Goal: Transaction & Acquisition: Purchase product/service

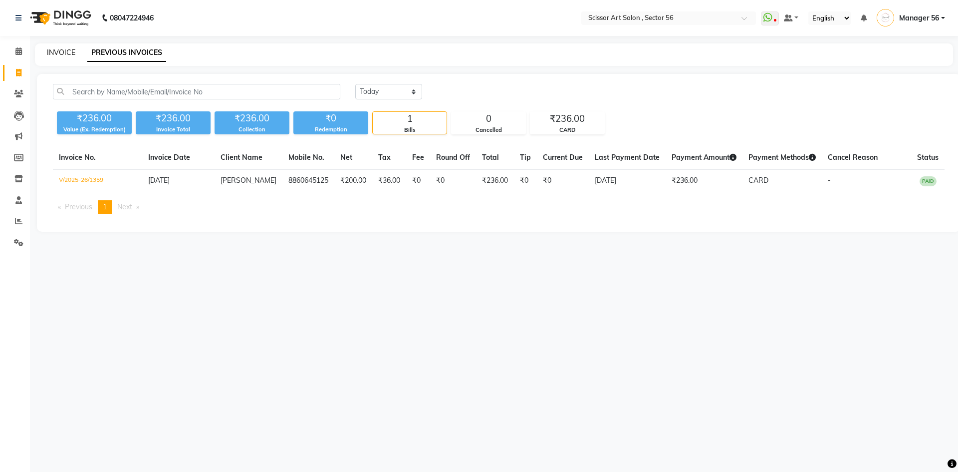
click at [66, 52] on link "INVOICE" at bounding box center [61, 52] width 28 height 9
select select "service"
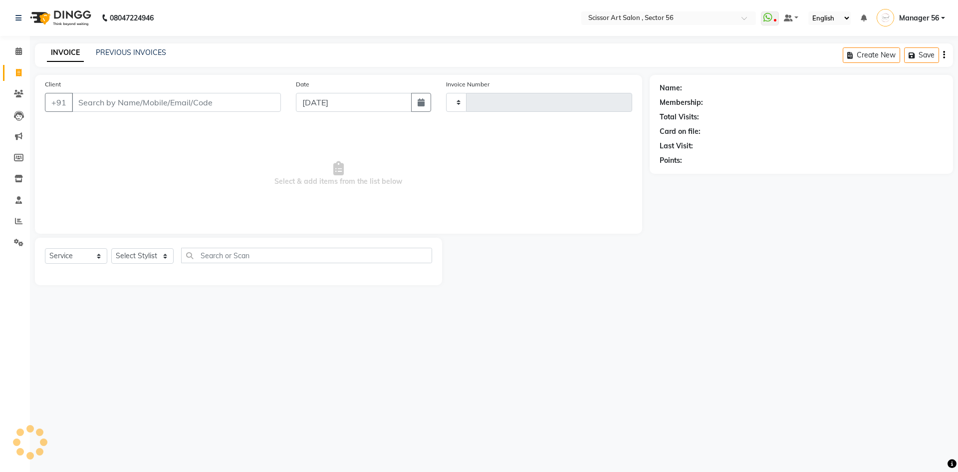
type input "1360"
select select "6185"
click at [128, 253] on select "Select Stylist" at bounding box center [142, 255] width 62 height 15
select select "87827"
click at [111, 248] on select "Select Stylist Anees DEV DAS Kiran Manager 56 [PERSON_NAME] [PERSON_NAME] Raano…" at bounding box center [142, 255] width 62 height 15
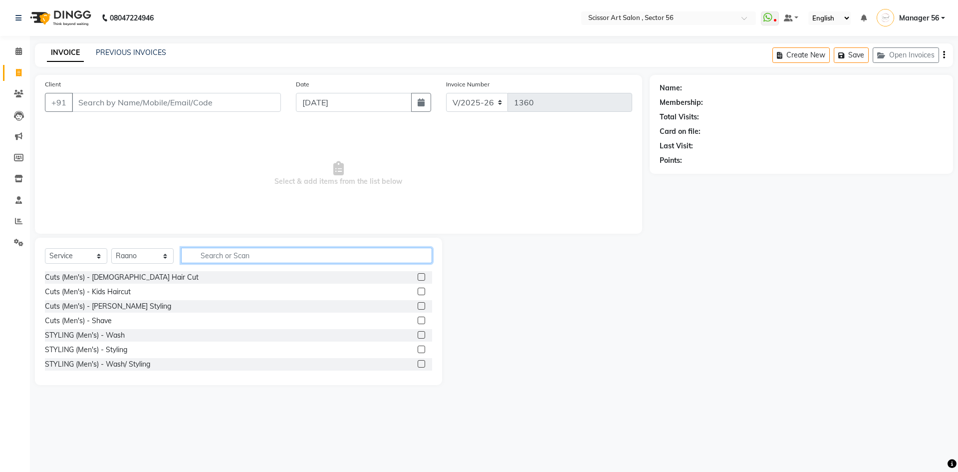
click at [220, 250] on input "text" at bounding box center [306, 255] width 251 height 15
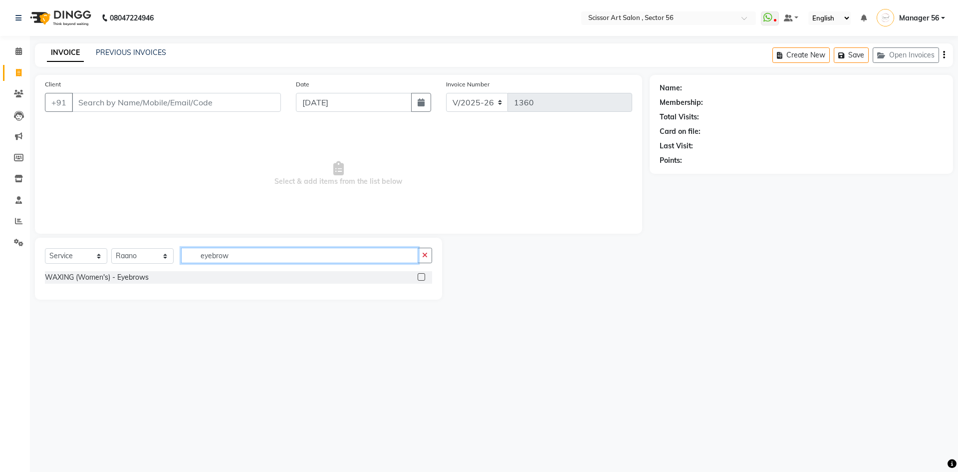
type input "eyebrow"
click at [423, 277] on label at bounding box center [421, 276] width 7 height 7
click at [423, 277] on input "checkbox" at bounding box center [421, 277] width 6 height 6
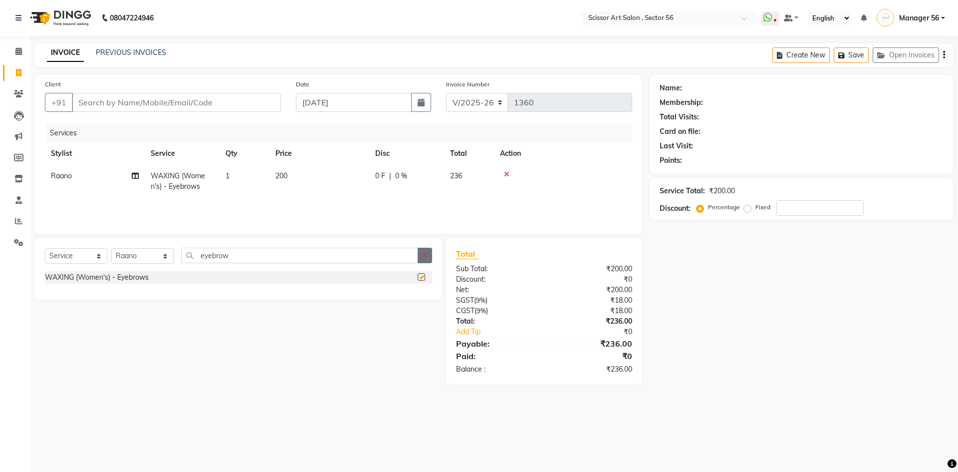
checkbox input "false"
click at [294, 177] on td "200" at bounding box center [320, 181] width 100 height 33
select select "87827"
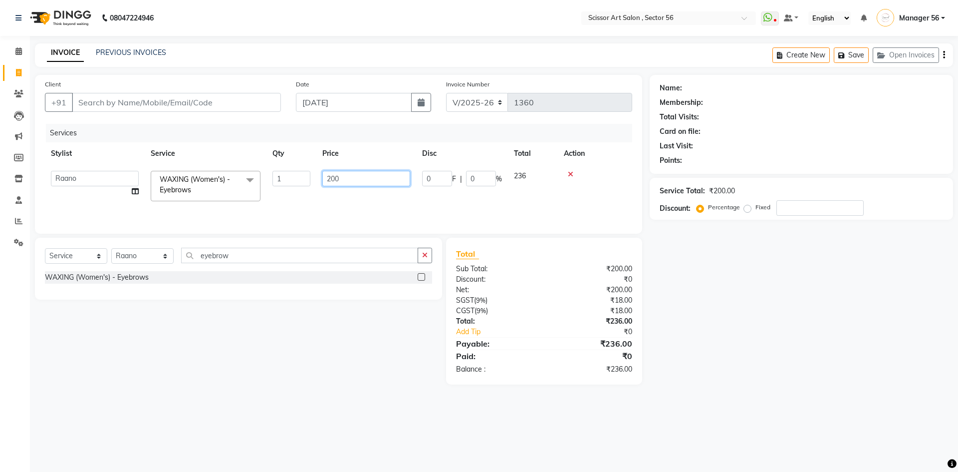
click at [332, 177] on input "200" at bounding box center [366, 178] width 88 height 15
type input "100"
click at [710, 321] on div "Name: Membership: Total Visits: Card on file: Last Visit: Points: Service Total…" at bounding box center [805, 229] width 311 height 309
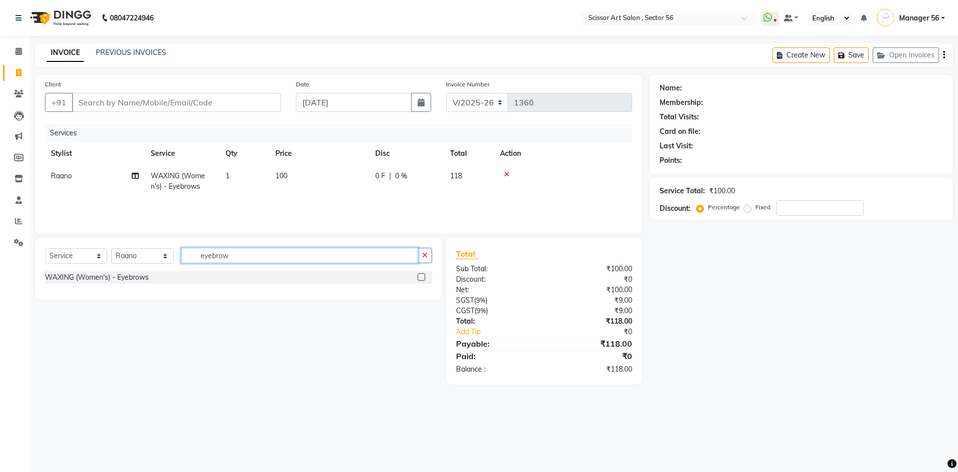
click at [242, 253] on input "eyebrow" at bounding box center [299, 255] width 237 height 15
type input "e"
type input "upper"
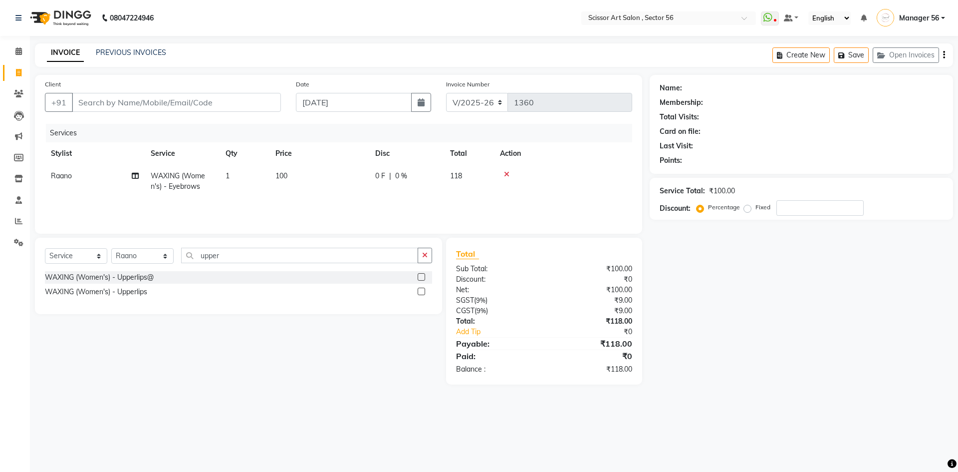
click at [422, 278] on label at bounding box center [421, 276] width 7 height 7
click at [422, 278] on input "checkbox" at bounding box center [421, 277] width 6 height 6
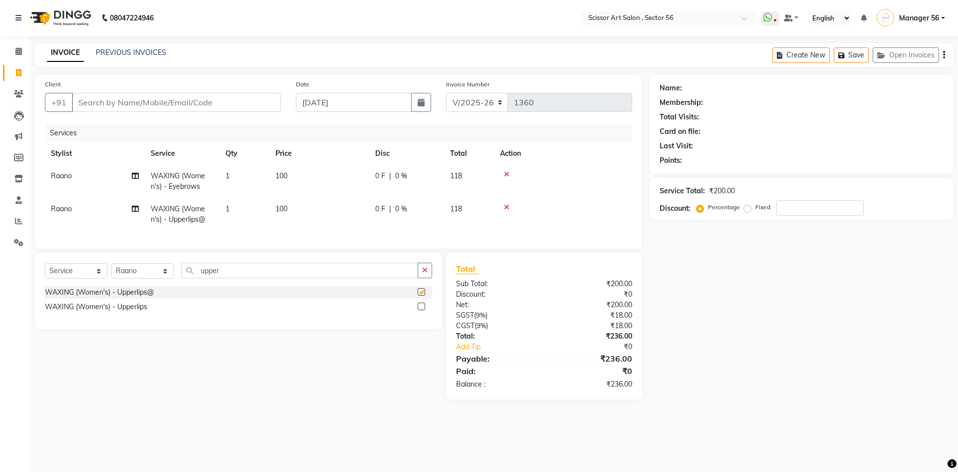
checkbox input "false"
click at [305, 215] on td "100" at bounding box center [320, 214] width 100 height 33
select select "87827"
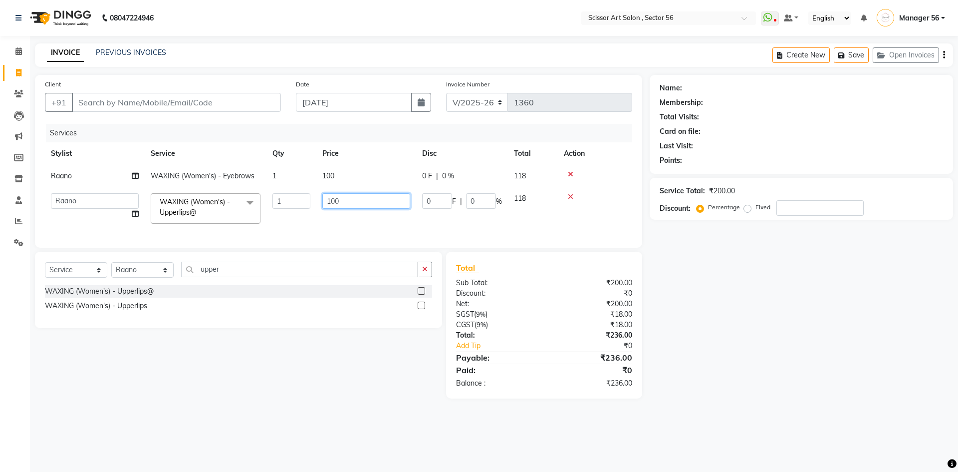
click at [329, 199] on input "100" at bounding box center [366, 200] width 88 height 15
click at [330, 199] on input "100" at bounding box center [366, 200] width 88 height 15
type input "200"
click at [265, 369] on div "Select Service Product Membership Package Voucher Prepaid Gift Card Select Styl…" at bounding box center [234, 325] width 415 height 147
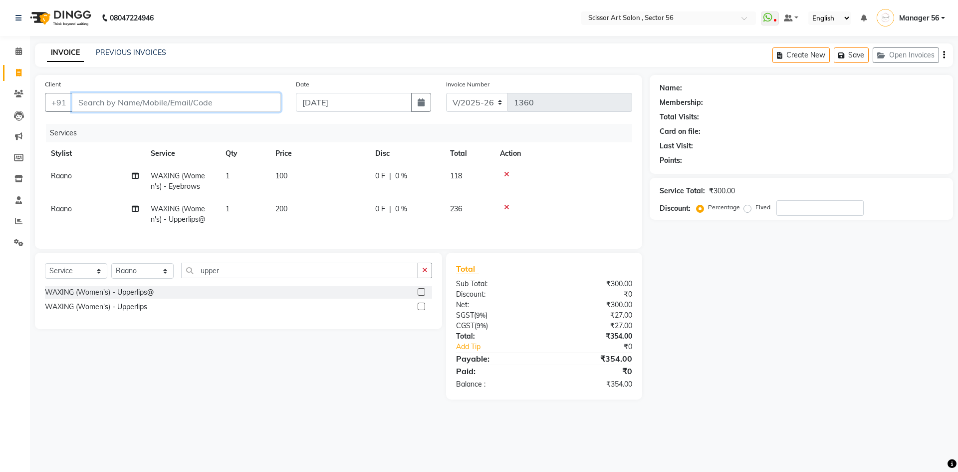
click at [157, 100] on input "Client" at bounding box center [176, 102] width 209 height 19
type input "9"
type input "0"
type input "98111496248"
click at [269, 105] on span "Add Client" at bounding box center [255, 102] width 39 height 10
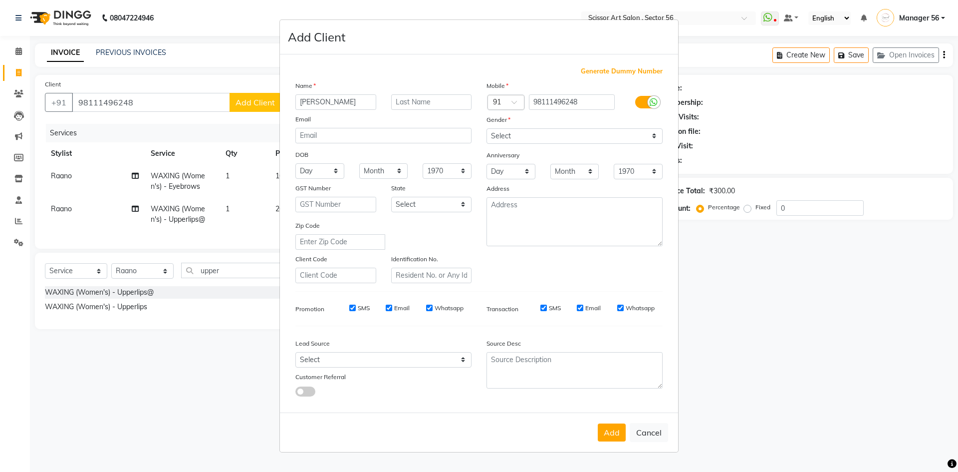
type input "[PERSON_NAME]"
click at [501, 136] on select "Select [DEMOGRAPHIC_DATA] [DEMOGRAPHIC_DATA] Other Prefer Not To Say" at bounding box center [575, 135] width 176 height 15
select select "[DEMOGRAPHIC_DATA]"
click at [487, 128] on select "Select [DEMOGRAPHIC_DATA] [DEMOGRAPHIC_DATA] Other Prefer Not To Say" at bounding box center [575, 135] width 176 height 15
click at [626, 441] on div "Add Cancel" at bounding box center [479, 431] width 398 height 39
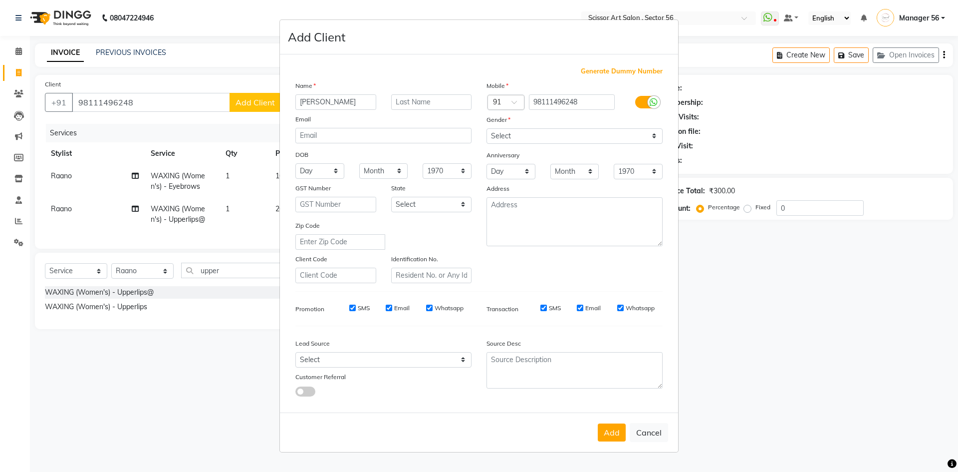
click at [618, 427] on button "Add" at bounding box center [612, 432] width 28 height 18
select select
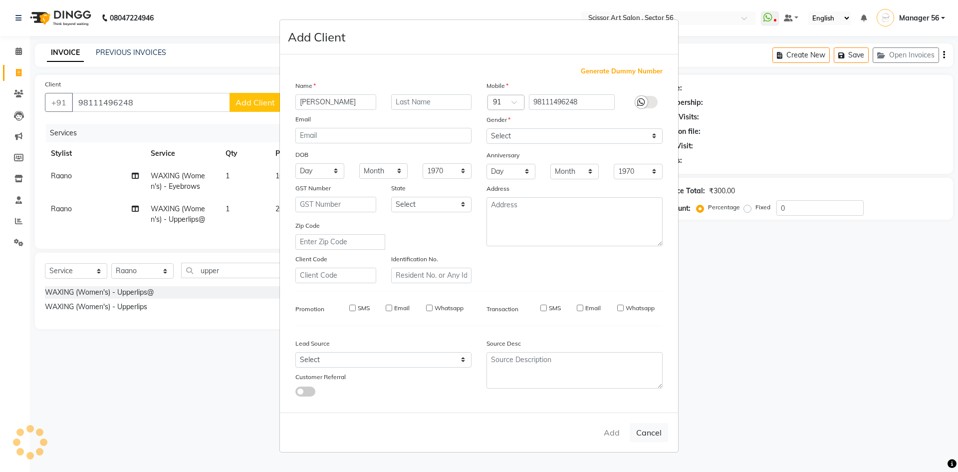
select select
checkbox input "false"
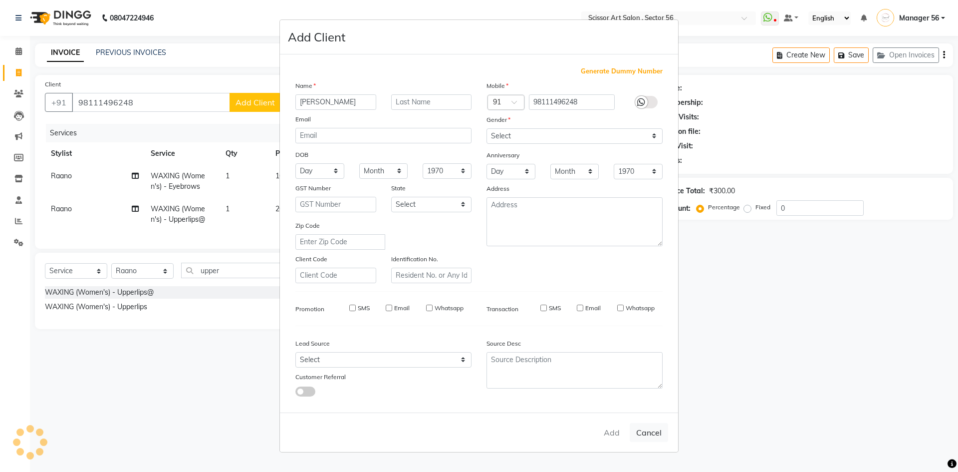
checkbox input "false"
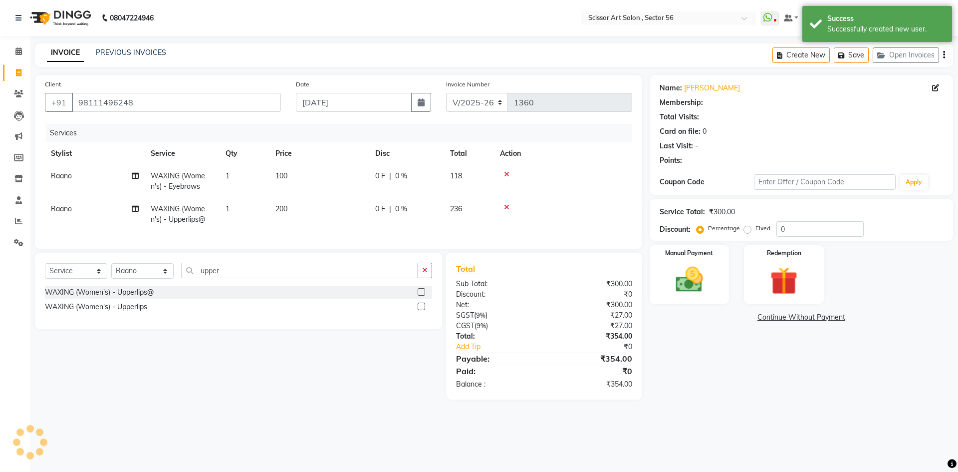
select select "1: Object"
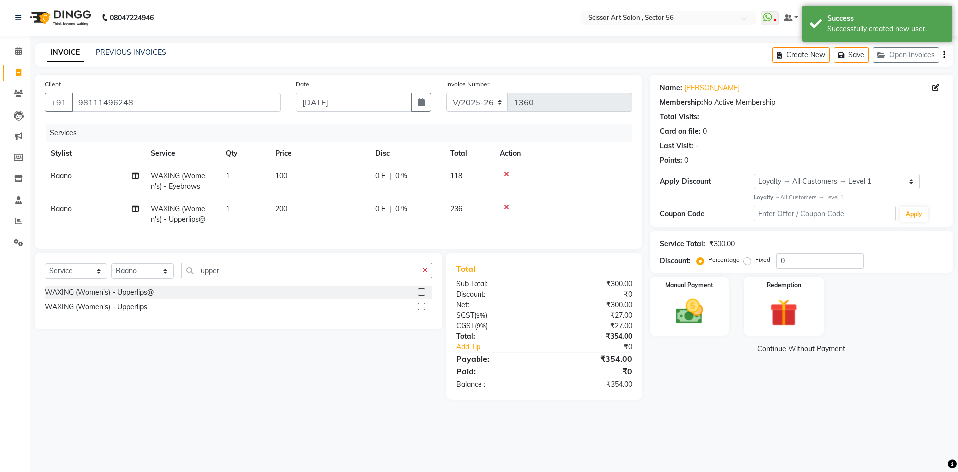
click at [792, 147] on div "Last Visit: -" at bounding box center [802, 146] width 284 height 10
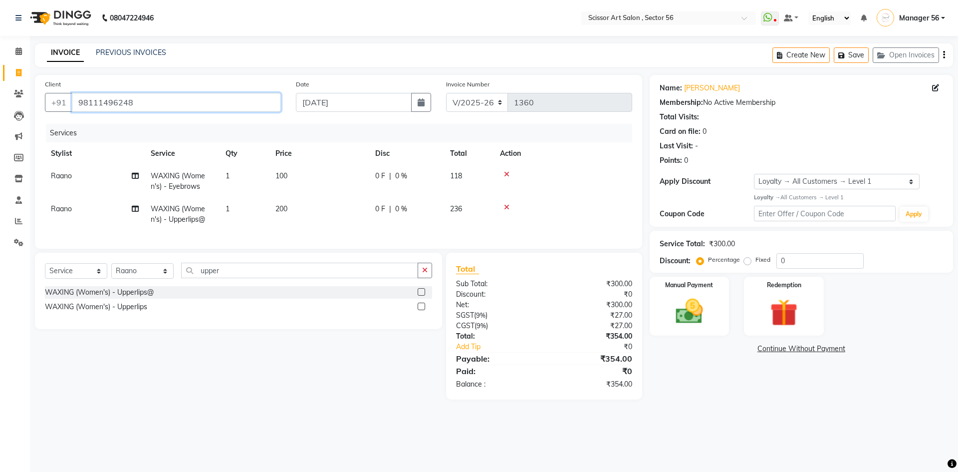
click at [168, 104] on input "98111496248" at bounding box center [176, 102] width 209 height 19
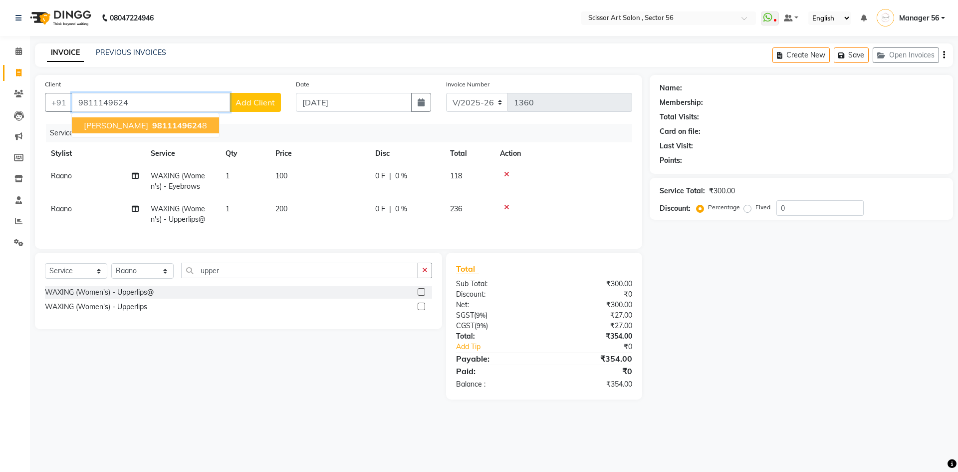
click at [152, 127] on span "9811149624" at bounding box center [177, 125] width 50 height 10
type input "98111496248"
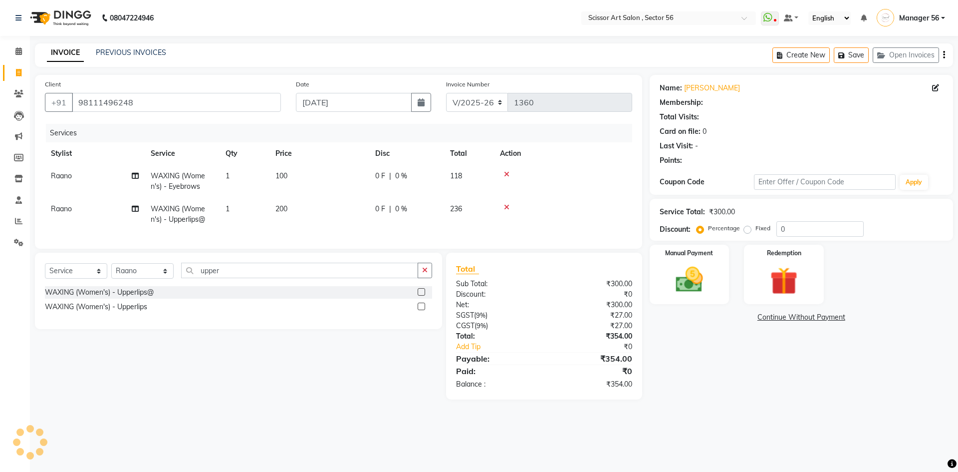
select select "1: Object"
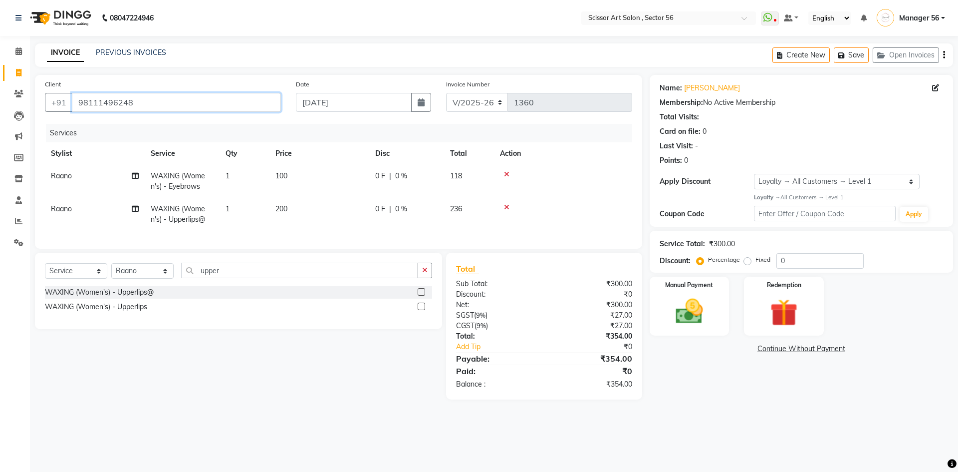
click at [138, 102] on input "98111496248" at bounding box center [176, 102] width 209 height 19
click at [279, 208] on span "200" at bounding box center [282, 208] width 12 height 9
select select "87827"
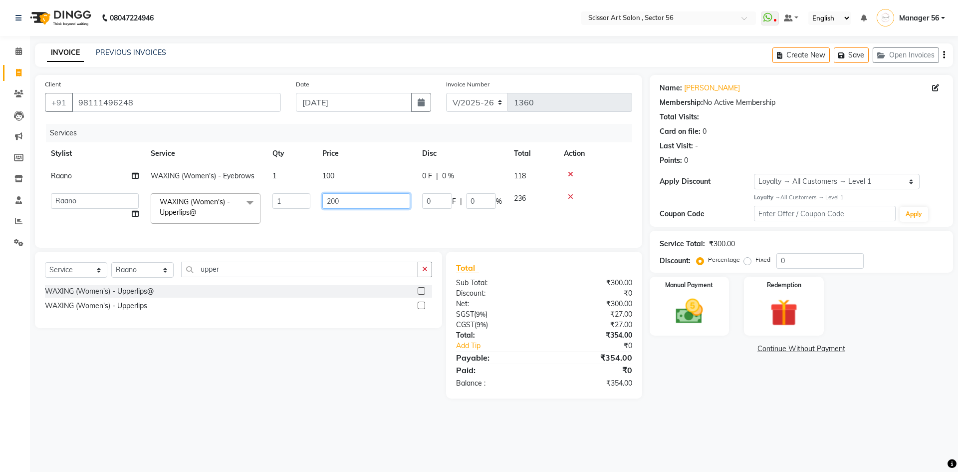
click at [329, 201] on input "200" at bounding box center [366, 200] width 88 height 15
type input "100"
click at [350, 369] on div "Select Service Product Membership Package Voucher Prepaid Gift Card Select Styl…" at bounding box center [234, 325] width 415 height 147
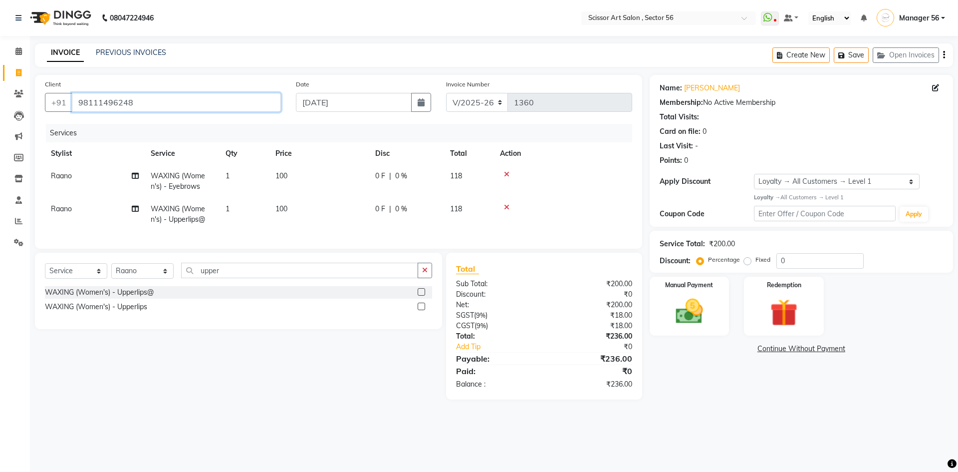
click at [241, 104] on input "98111496248" at bounding box center [176, 102] width 209 height 19
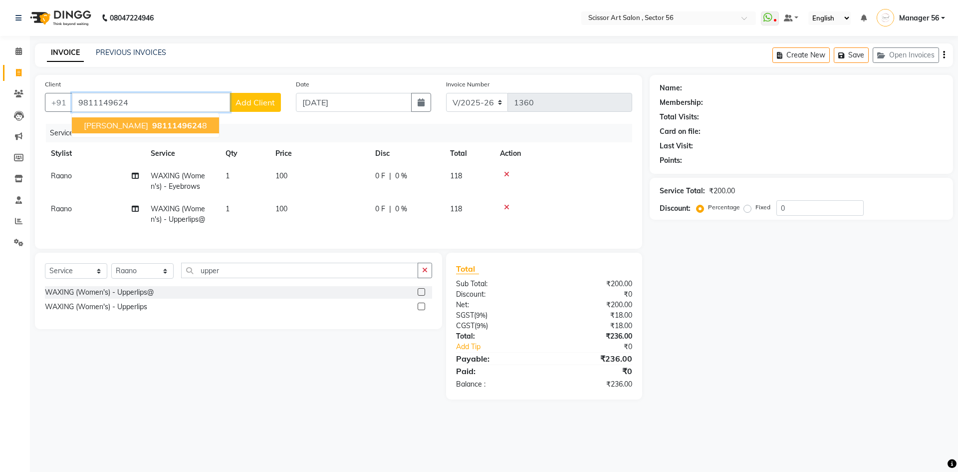
type input "9811149624"
click at [248, 102] on span "Add Client" at bounding box center [255, 102] width 39 height 10
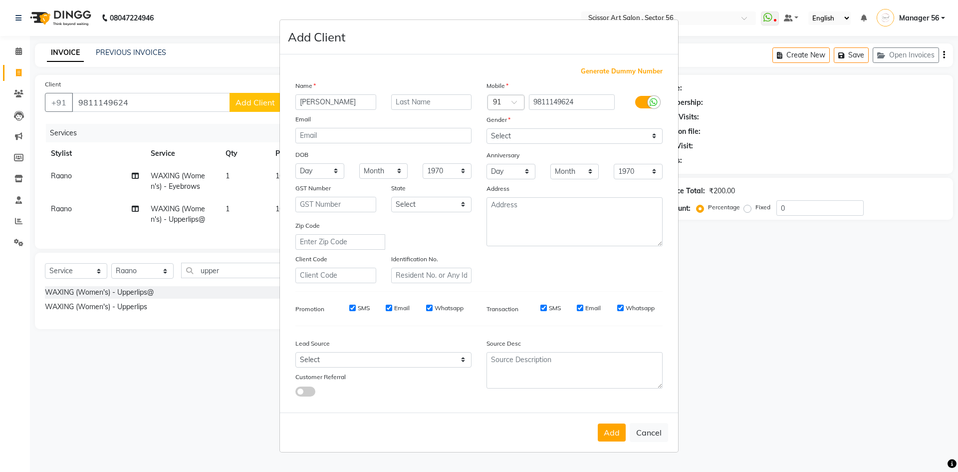
type input "[PERSON_NAME]"
click at [576, 136] on select "Select [DEMOGRAPHIC_DATA] [DEMOGRAPHIC_DATA] Other Prefer Not To Say" at bounding box center [575, 135] width 176 height 15
select select "[DEMOGRAPHIC_DATA]"
click at [487, 128] on select "Select [DEMOGRAPHIC_DATA] [DEMOGRAPHIC_DATA] Other Prefer Not To Say" at bounding box center [575, 135] width 176 height 15
click at [611, 430] on button "Add" at bounding box center [612, 432] width 28 height 18
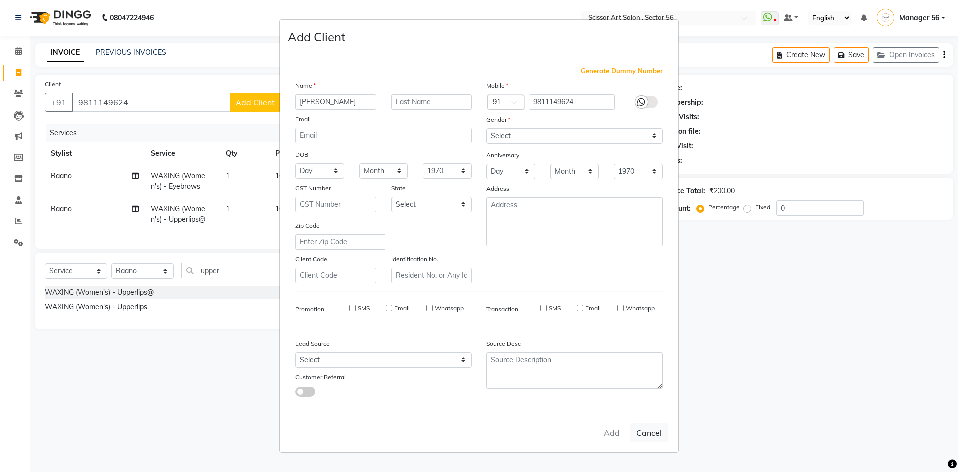
select select
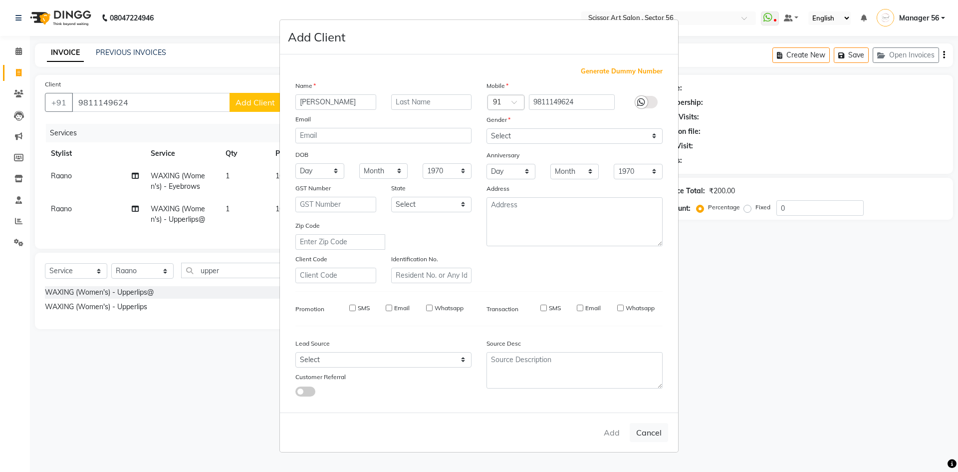
select select
checkbox input "false"
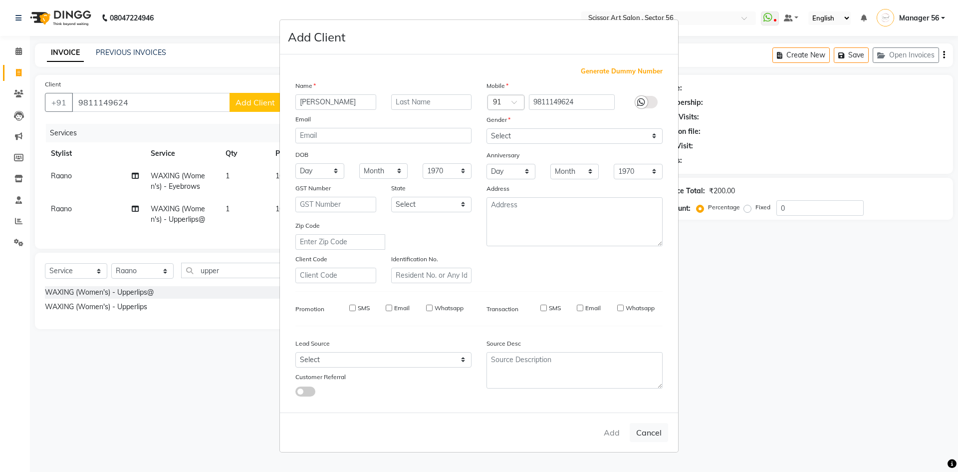
checkbox input "false"
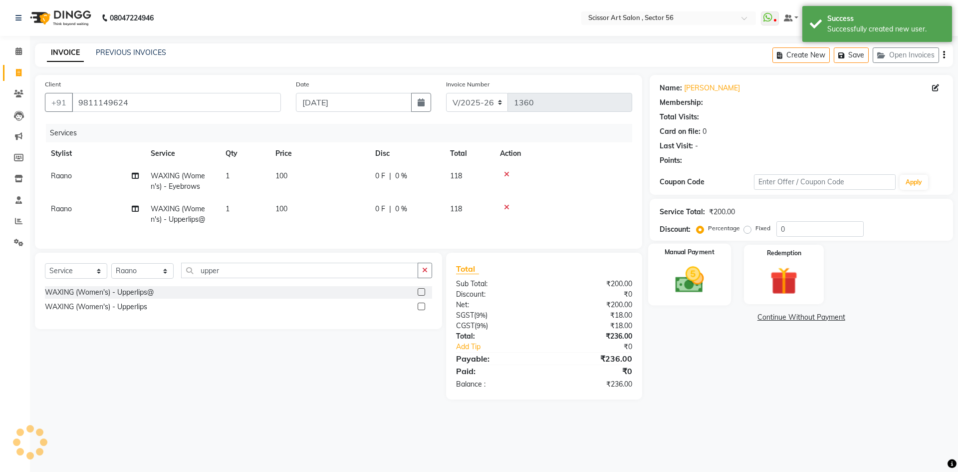
select select "1: Object"
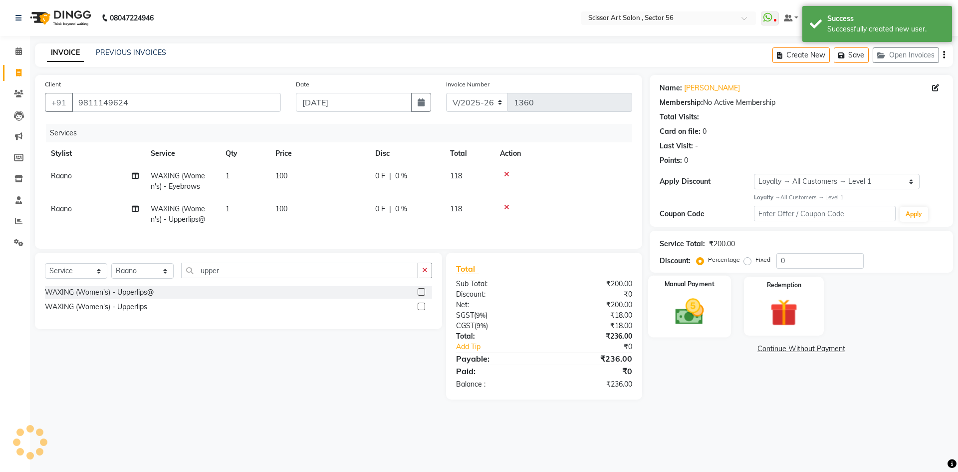
click at [700, 291] on div "Manual Payment" at bounding box center [689, 305] width 83 height 61
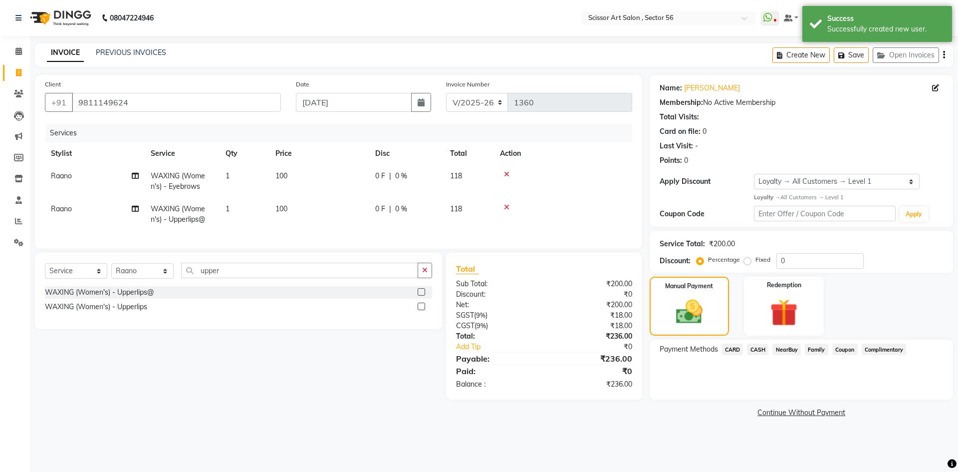
click at [759, 349] on span "CASH" at bounding box center [757, 348] width 21 height 11
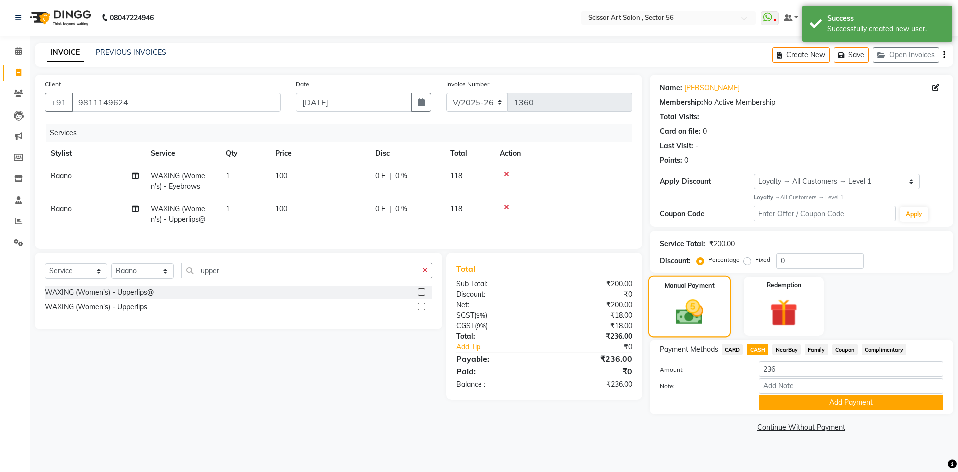
drag, startPoint x: 695, startPoint y: 409, endPoint x: 711, endPoint y: 325, distance: 85.4
click at [695, 408] on div at bounding box center [701, 401] width 99 height 15
click at [756, 263] on label "Fixed" at bounding box center [763, 259] width 15 height 9
click at [747, 263] on input "Fixed" at bounding box center [749, 259] width 7 height 7
radio input "true"
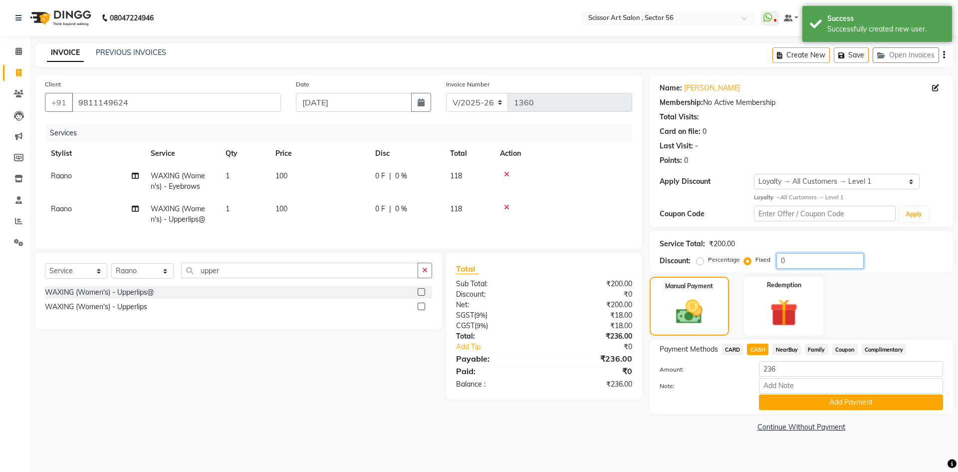
click at [791, 258] on input "0" at bounding box center [820, 260] width 87 height 15
type input "36"
click at [795, 397] on button "Add Payment" at bounding box center [851, 401] width 184 height 15
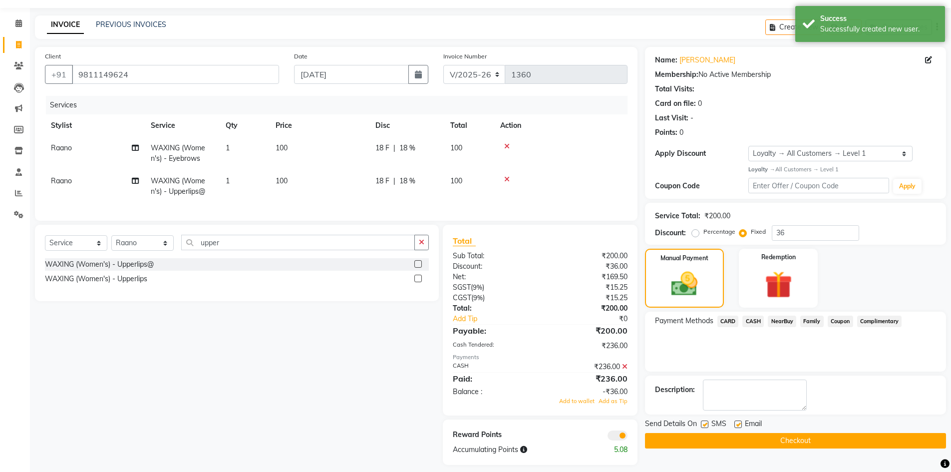
scroll to position [43, 0]
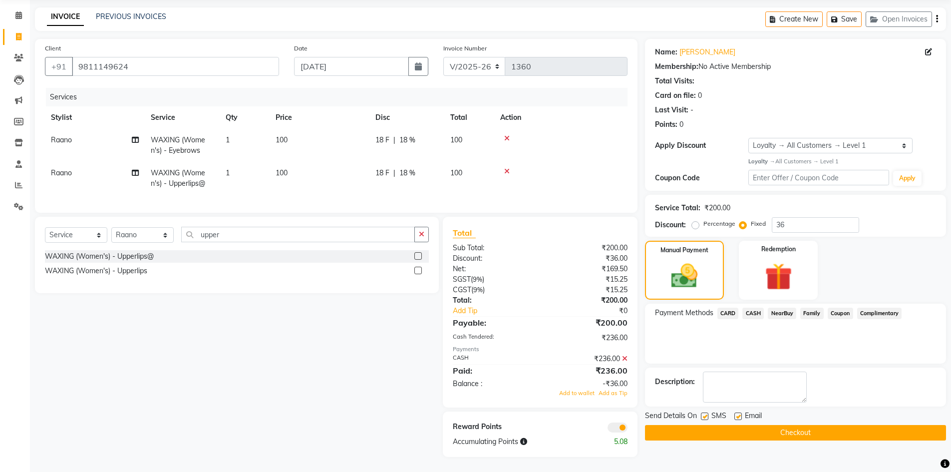
click at [624, 358] on icon at bounding box center [624, 358] width 5 height 7
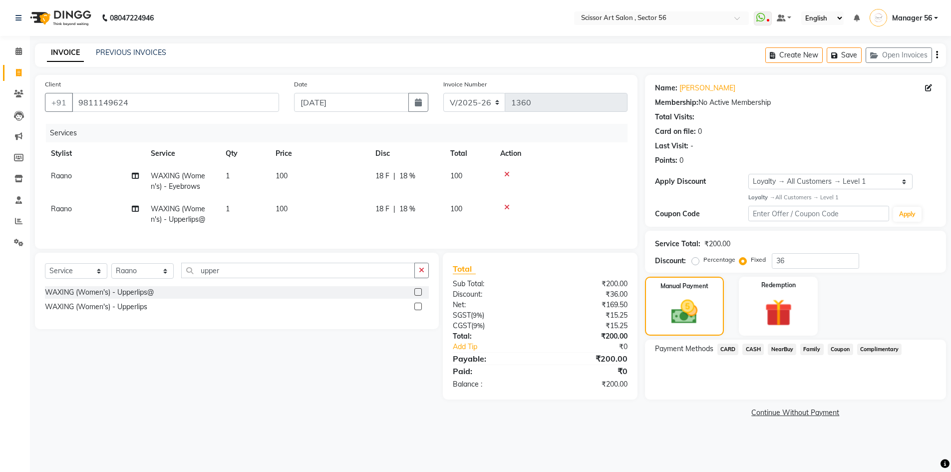
scroll to position [0, 0]
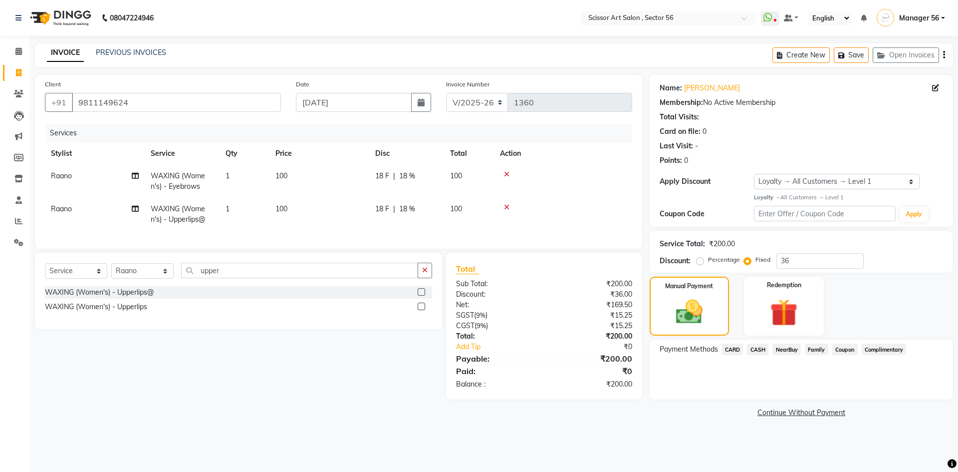
click at [764, 349] on span "CASH" at bounding box center [757, 348] width 21 height 11
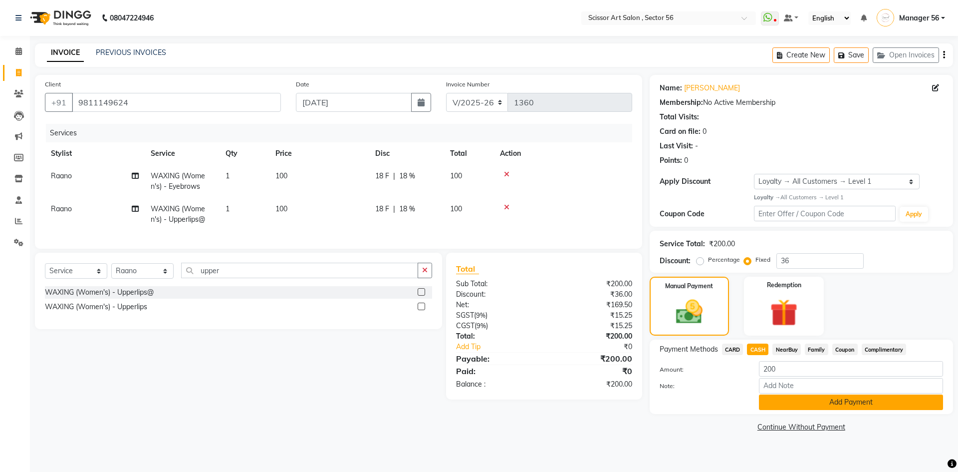
click at [785, 400] on button "Add Payment" at bounding box center [851, 401] width 184 height 15
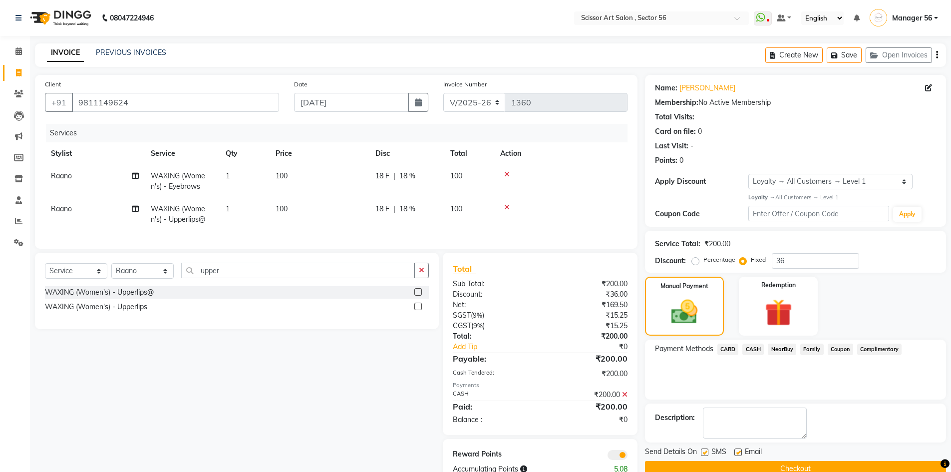
click at [786, 462] on button "Checkout" at bounding box center [795, 468] width 301 height 15
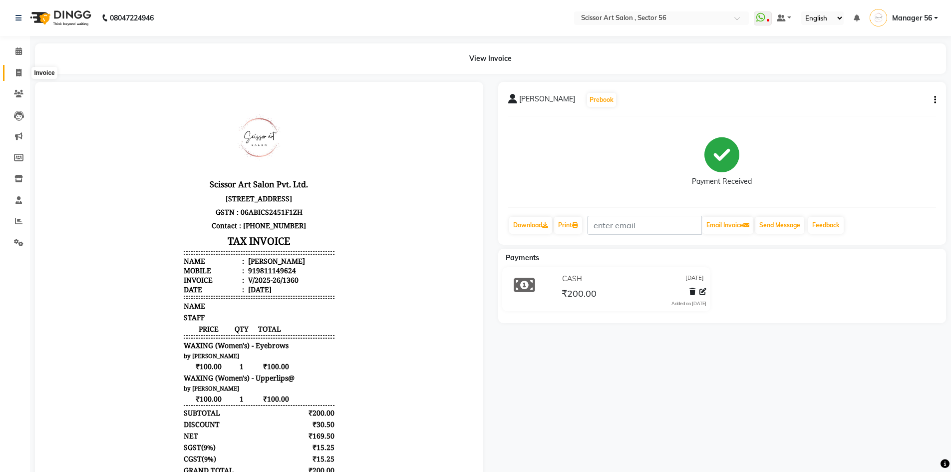
click at [16, 73] on icon at bounding box center [18, 72] width 5 height 7
select select "service"
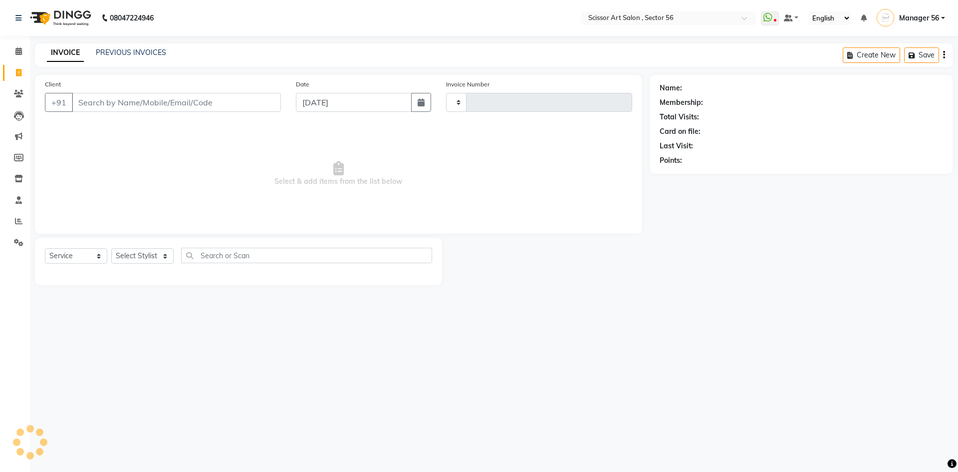
type input "1361"
select select "6185"
click at [149, 52] on link "PREVIOUS INVOICES" at bounding box center [131, 52] width 70 height 9
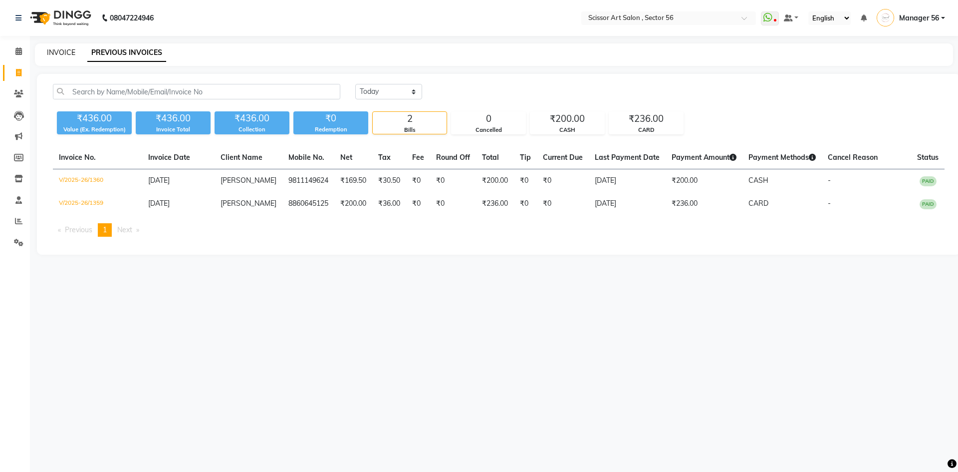
click at [65, 55] on link "INVOICE" at bounding box center [61, 52] width 28 height 9
select select "service"
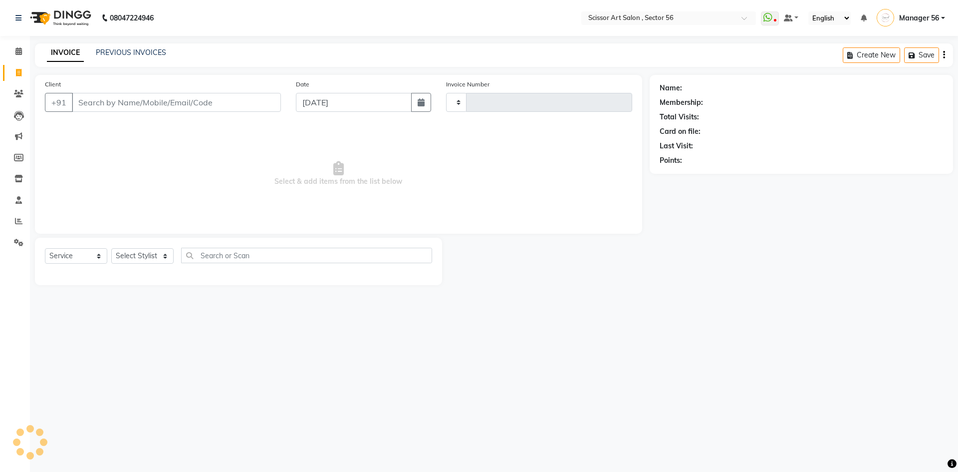
type input "1361"
select select "6185"
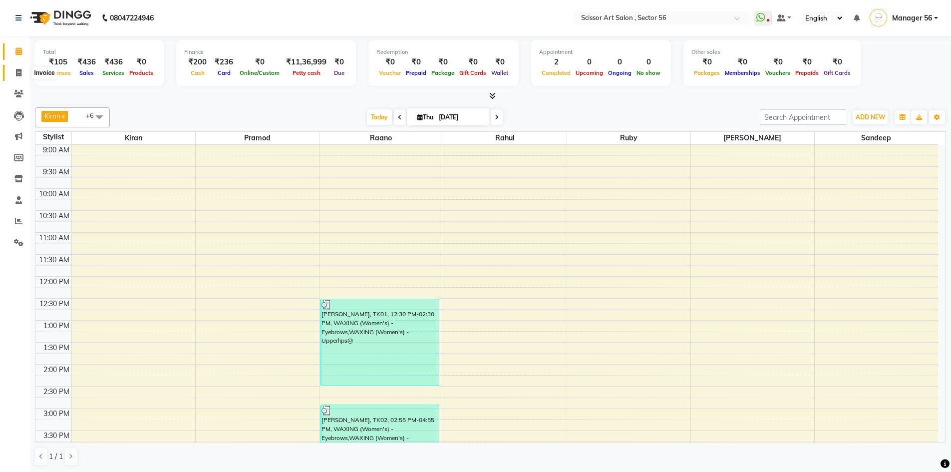
click at [17, 71] on icon at bounding box center [18, 72] width 5 height 7
select select "service"
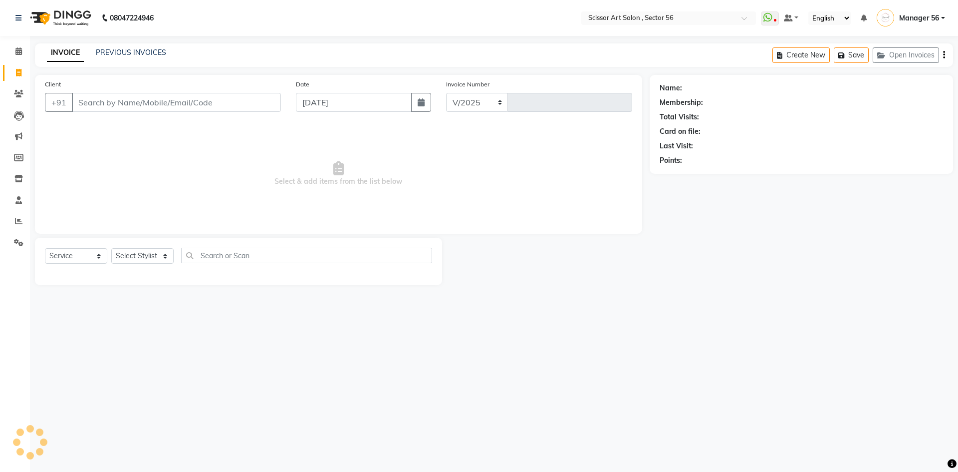
select select "6185"
type input "1361"
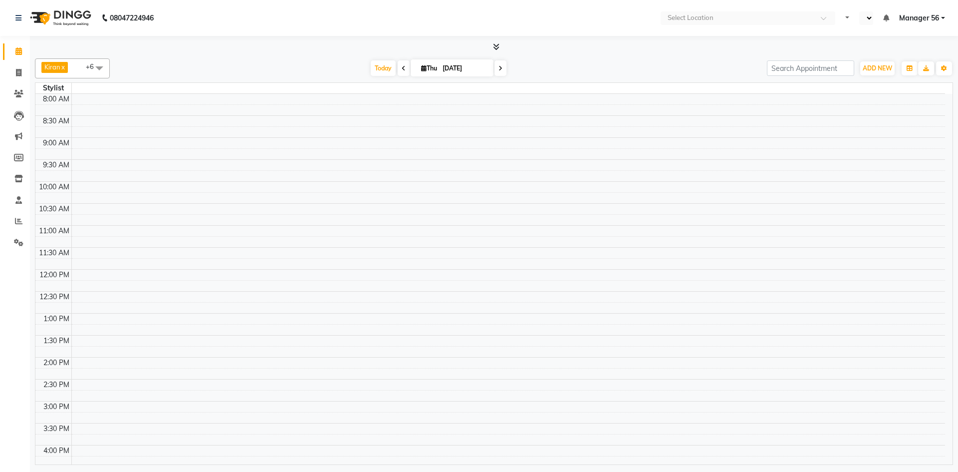
select select "en"
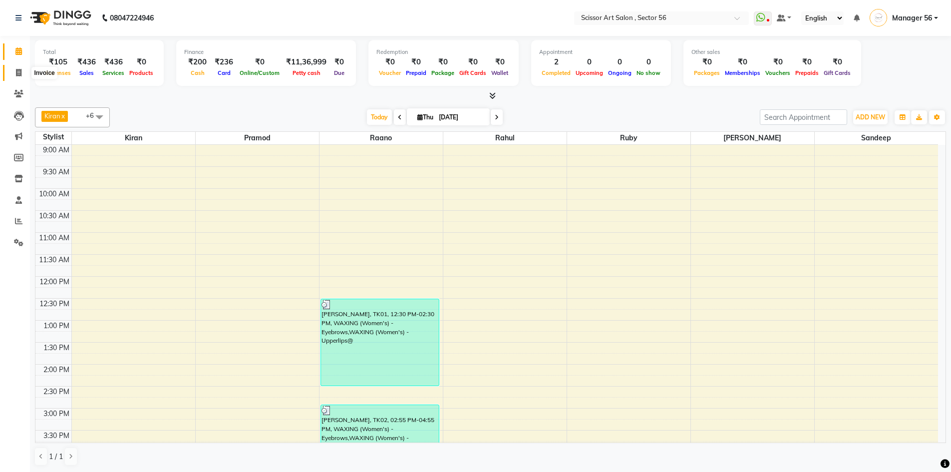
click at [18, 75] on icon at bounding box center [18, 72] width 5 height 7
select select "service"
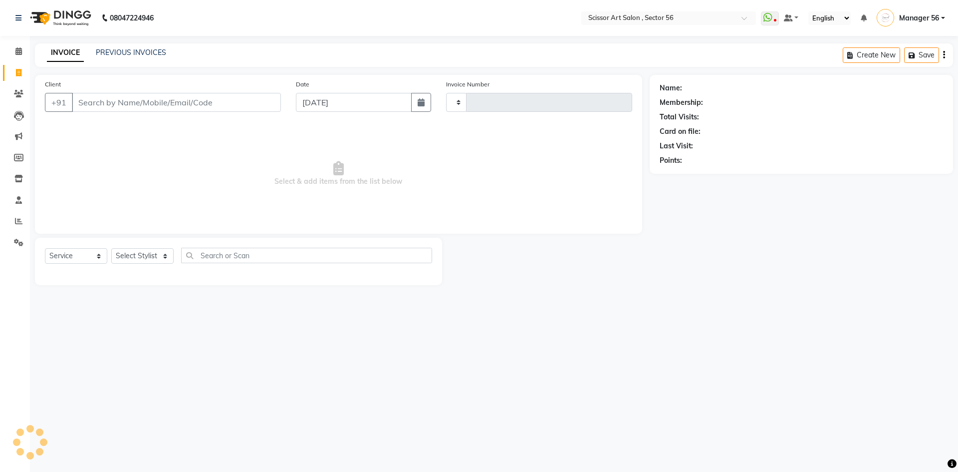
type input "1361"
select select "6185"
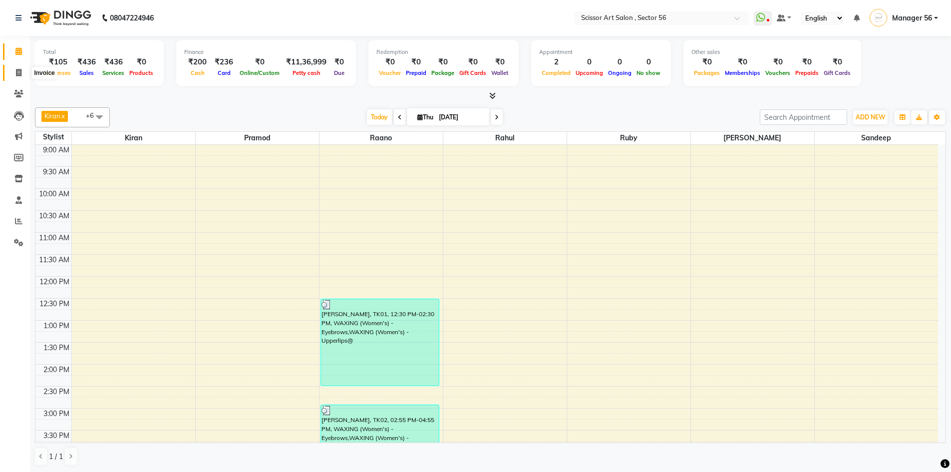
click at [22, 76] on span at bounding box center [18, 72] width 17 height 11
select select "service"
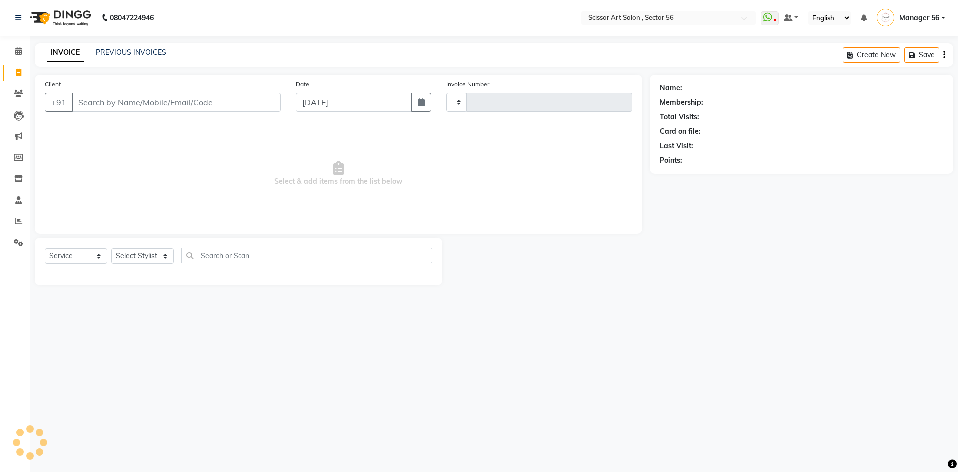
type input "1361"
select select "6185"
click at [15, 237] on span at bounding box center [18, 242] width 17 height 11
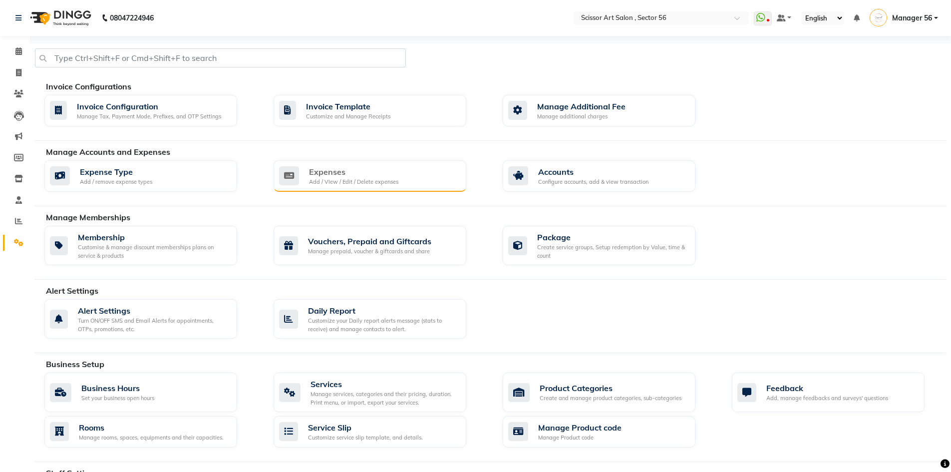
click at [332, 172] on div "Expenses" at bounding box center [353, 172] width 89 height 12
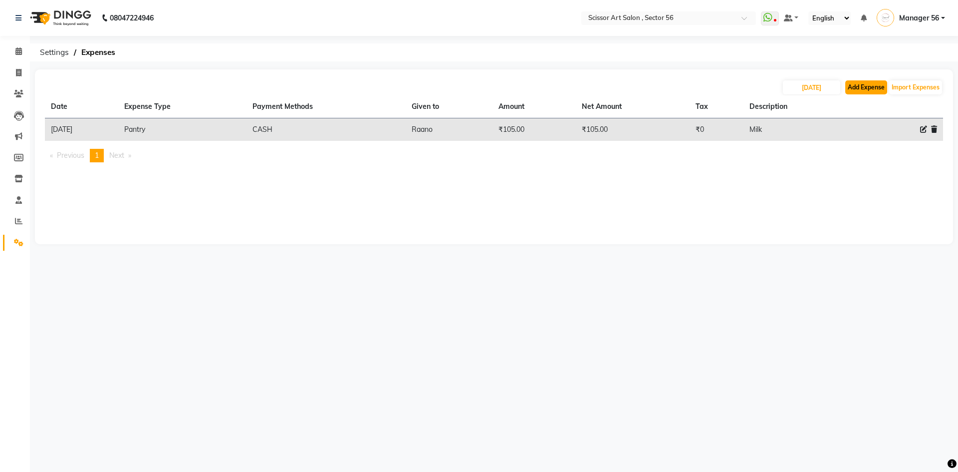
click at [859, 88] on button "Add Expense" at bounding box center [867, 87] width 42 height 14
select select "1"
select select "5170"
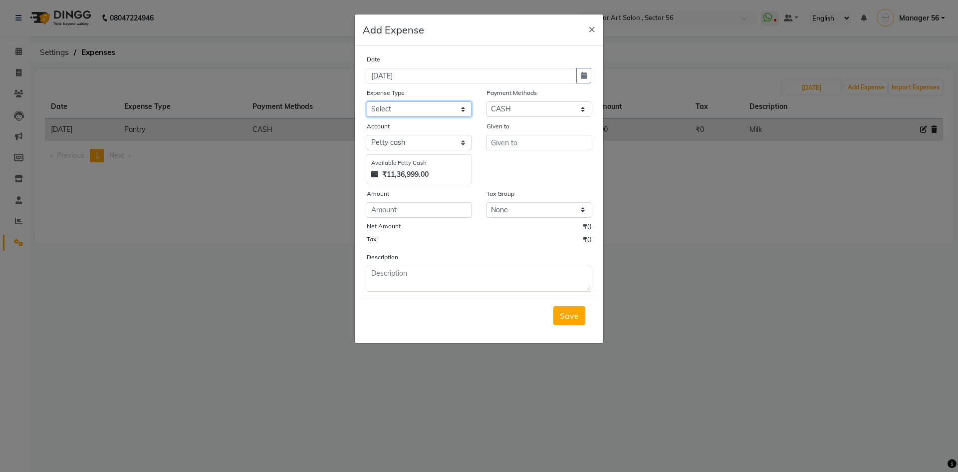
click at [416, 103] on select "Select Advance Salary Bank charges Car maintenance Cash transfer to bank Cash t…" at bounding box center [419, 108] width 105 height 15
select select "22483"
click at [367, 101] on select "Select Advance Salary Bank charges Car maintenance Cash transfer to bank Cash t…" at bounding box center [419, 108] width 105 height 15
click at [518, 143] on input "text" at bounding box center [539, 142] width 105 height 15
type input "b"
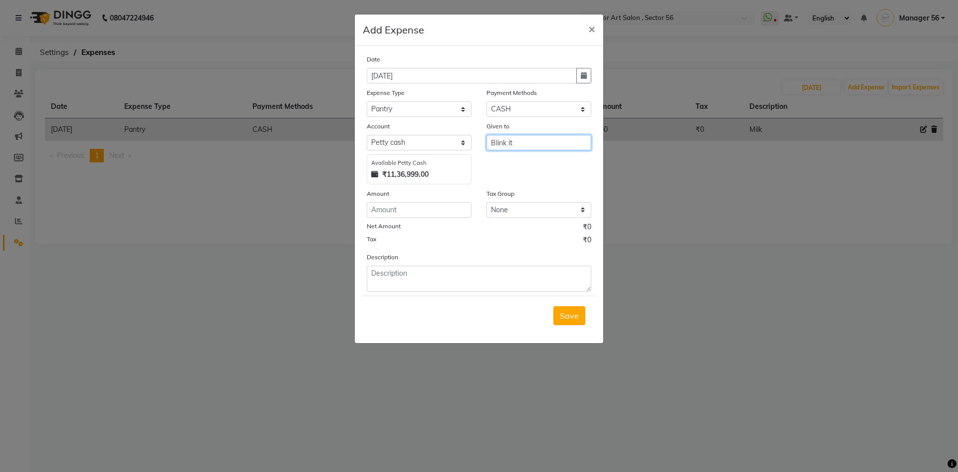
type input "Blink it"
click at [449, 209] on input "number" at bounding box center [419, 209] width 105 height 15
type input "1298"
click at [438, 281] on textarea at bounding box center [479, 279] width 225 height 26
type textarea "Tissue,coffee,Garbag bag"
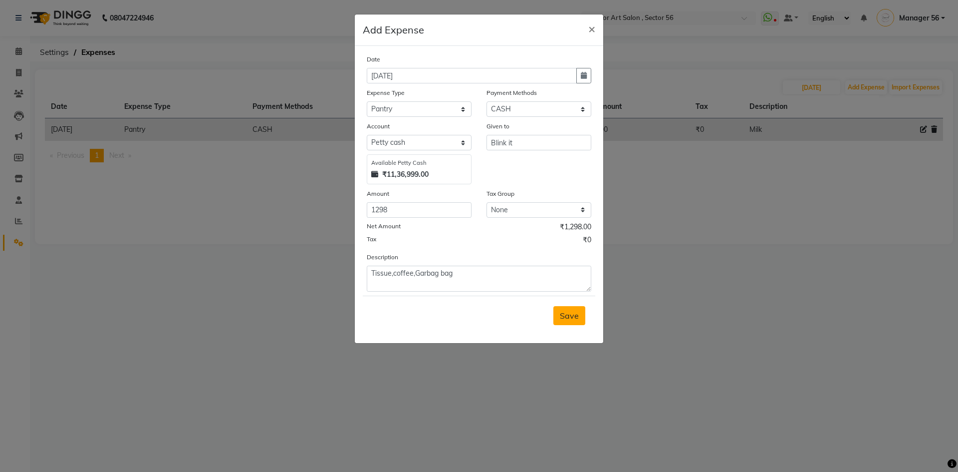
click at [574, 320] on span "Save" at bounding box center [569, 315] width 19 height 10
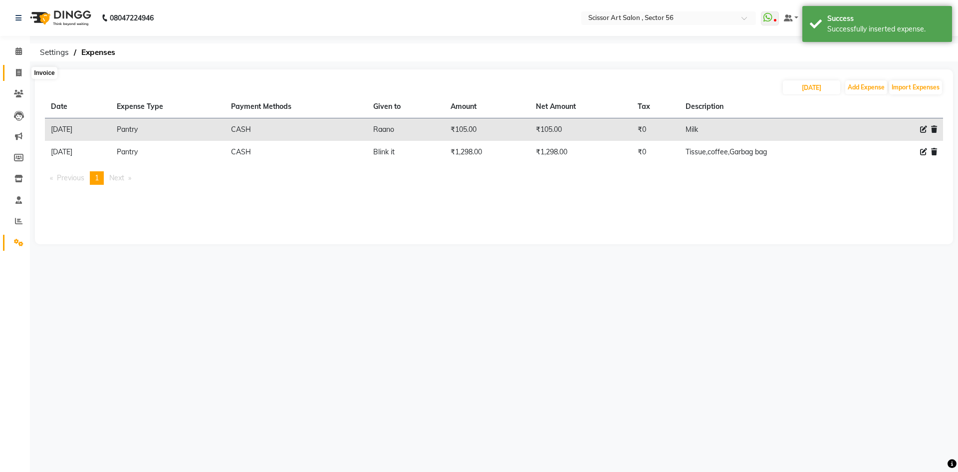
click at [19, 74] on icon at bounding box center [18, 72] width 5 height 7
select select "service"
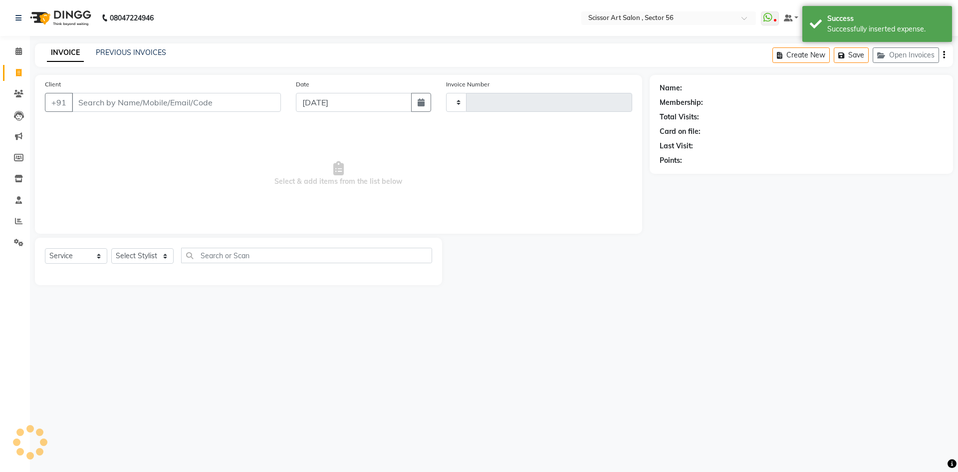
type input "1361"
select select "6185"
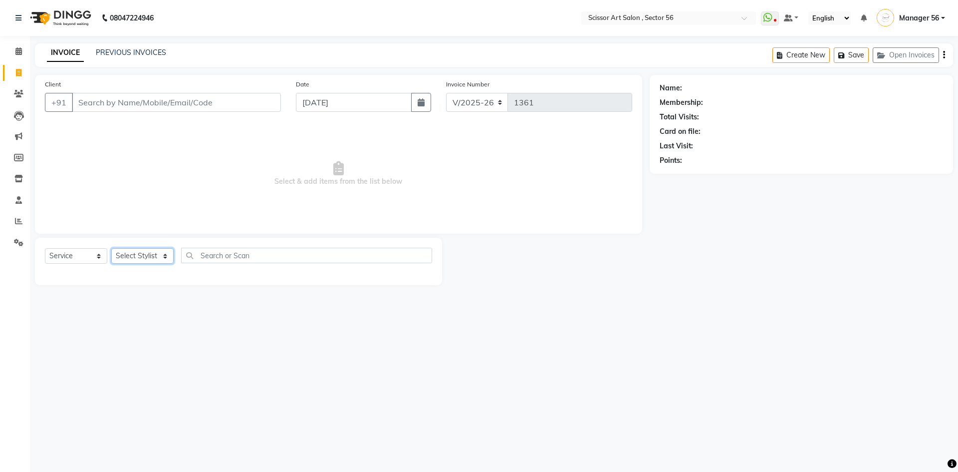
click at [137, 256] on select "Select Stylist Anees DEV DAS Kiran Manager 56 [PERSON_NAME] [PERSON_NAME] Raano…" at bounding box center [142, 255] width 62 height 15
select select "85435"
click at [111, 248] on select "Select Stylist Anees DEV DAS Kiran Manager 56 [PERSON_NAME] [PERSON_NAME] Raano…" at bounding box center [142, 255] width 62 height 15
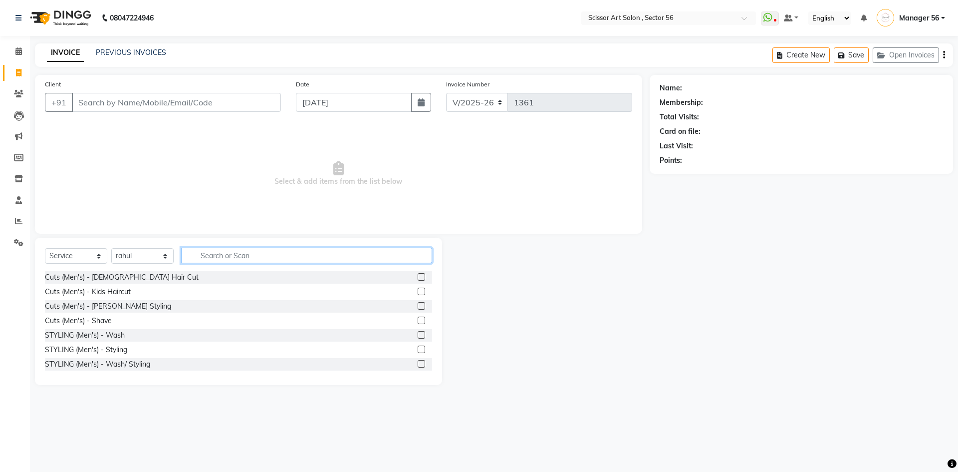
click at [211, 256] on input "text" at bounding box center [306, 255] width 251 height 15
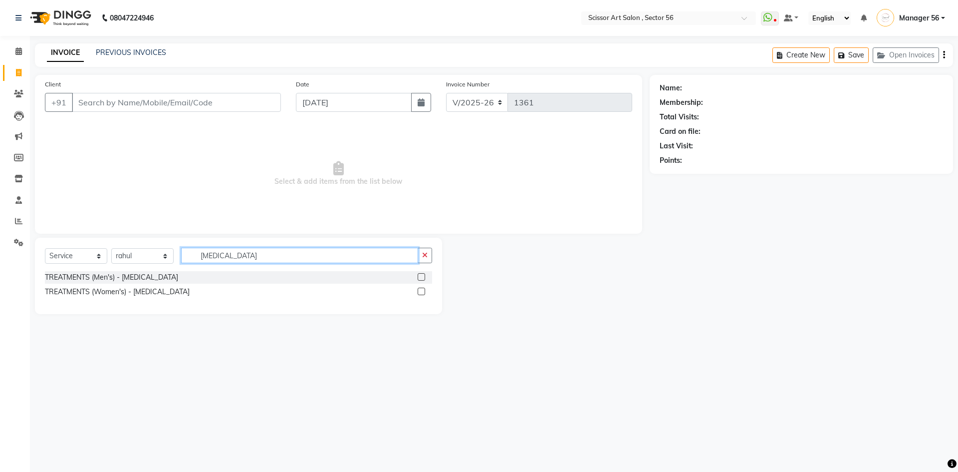
type input "botox"
click at [420, 291] on label at bounding box center [421, 291] width 7 height 7
click at [420, 291] on input "checkbox" at bounding box center [421, 291] width 6 height 6
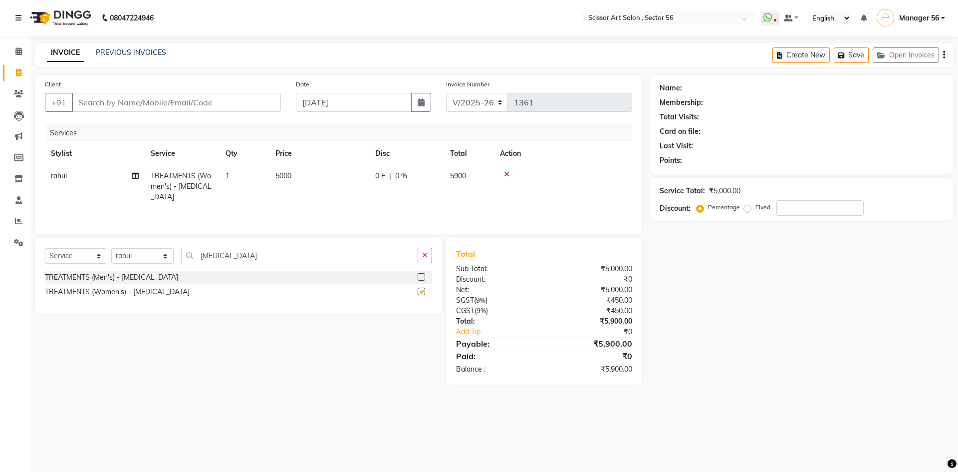
checkbox input "false"
click at [298, 177] on td "5000" at bounding box center [320, 186] width 100 height 43
select select "85435"
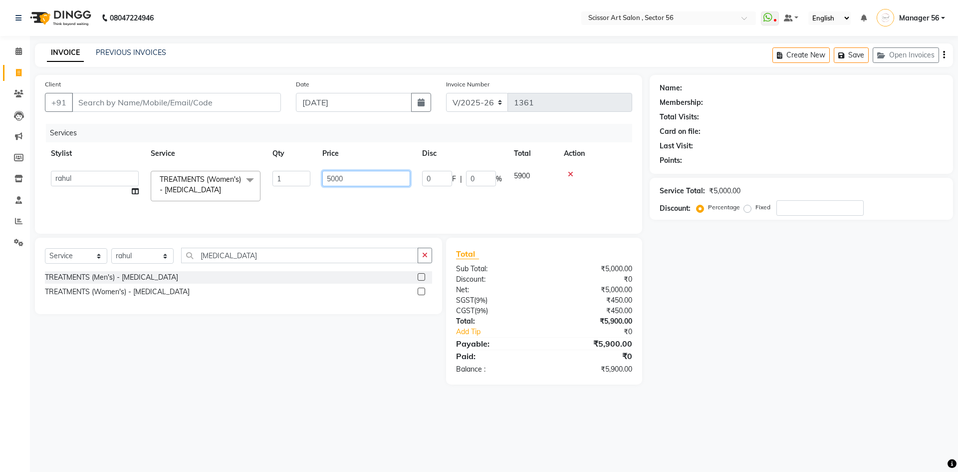
click at [331, 176] on input "5000" at bounding box center [366, 178] width 88 height 15
type input "7000"
click at [324, 313] on div "Select Service Product Membership Package Voucher Prepaid Gift Card Select Styl…" at bounding box center [238, 276] width 407 height 76
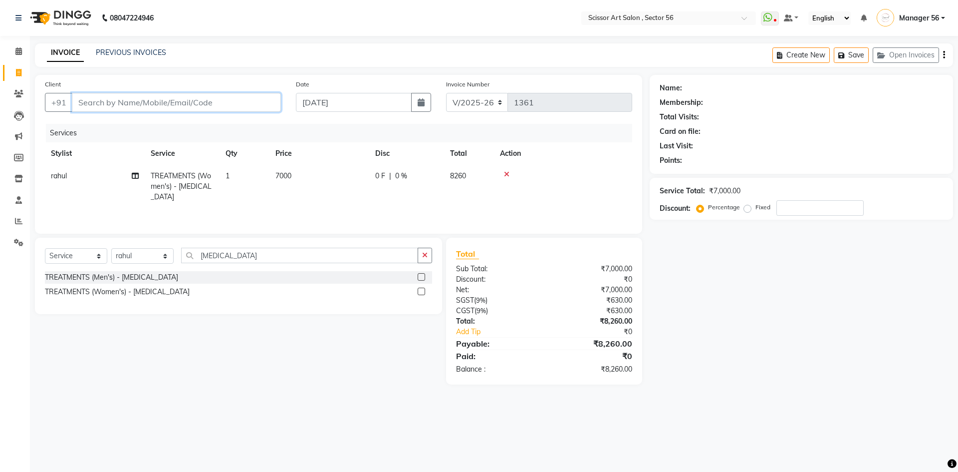
click at [165, 103] on input "Client" at bounding box center [176, 102] width 209 height 19
type input "9"
type input "0"
type input "9871996200"
click at [256, 102] on span "Add Client" at bounding box center [255, 102] width 39 height 10
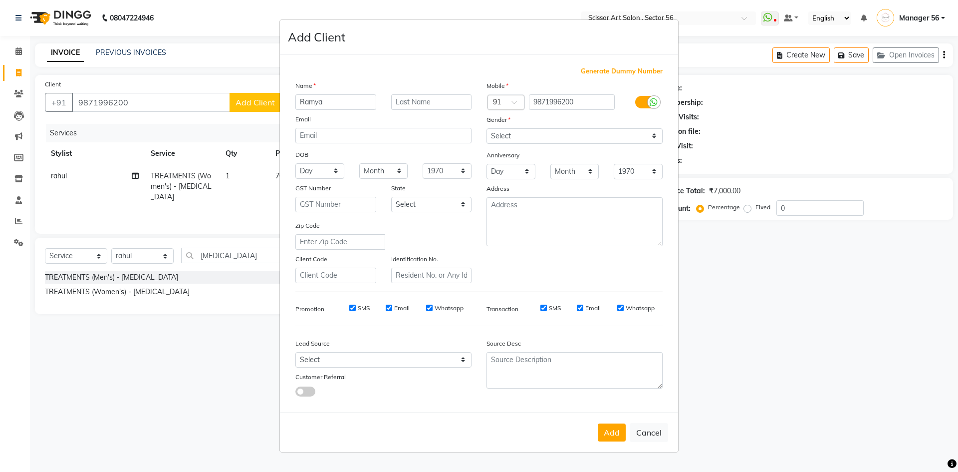
type input "Ramya"
drag, startPoint x: 519, startPoint y: 134, endPoint x: 519, endPoint y: 142, distance: 8.0
click at [519, 134] on select "Select [DEMOGRAPHIC_DATA] [DEMOGRAPHIC_DATA] Other Prefer Not To Say" at bounding box center [575, 135] width 176 height 15
select select "[DEMOGRAPHIC_DATA]"
click at [487, 128] on select "Select [DEMOGRAPHIC_DATA] [DEMOGRAPHIC_DATA] Other Prefer Not To Say" at bounding box center [575, 135] width 176 height 15
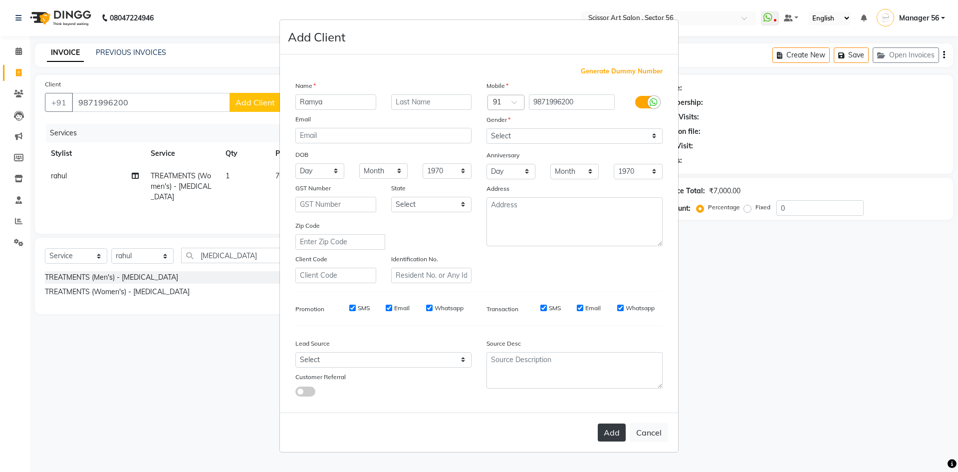
click at [607, 439] on button "Add" at bounding box center [612, 432] width 28 height 18
select select
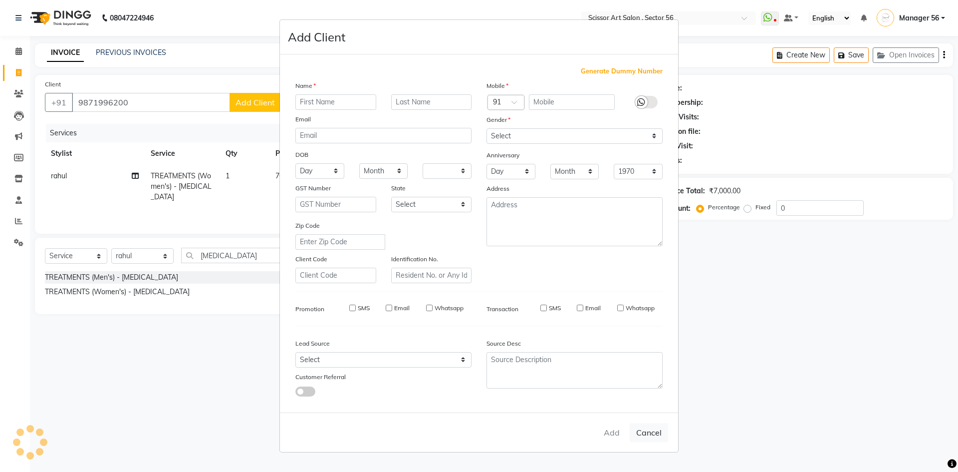
select select
checkbox input "false"
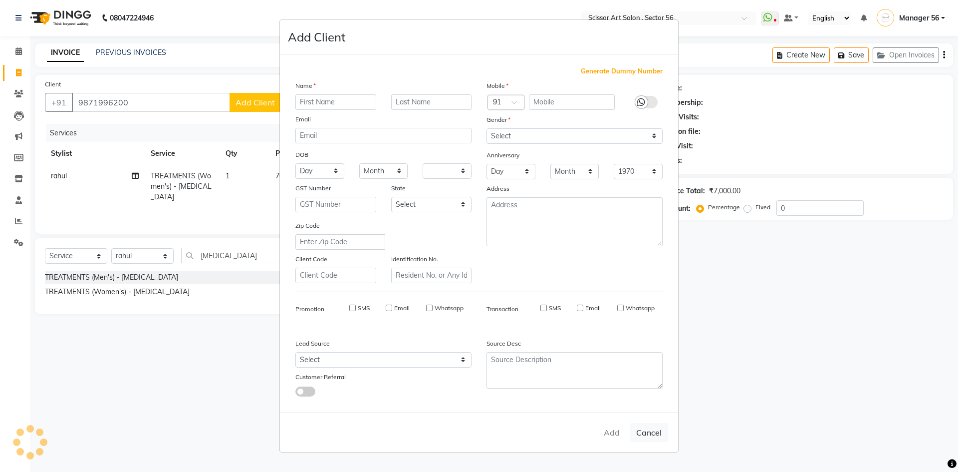
checkbox input "false"
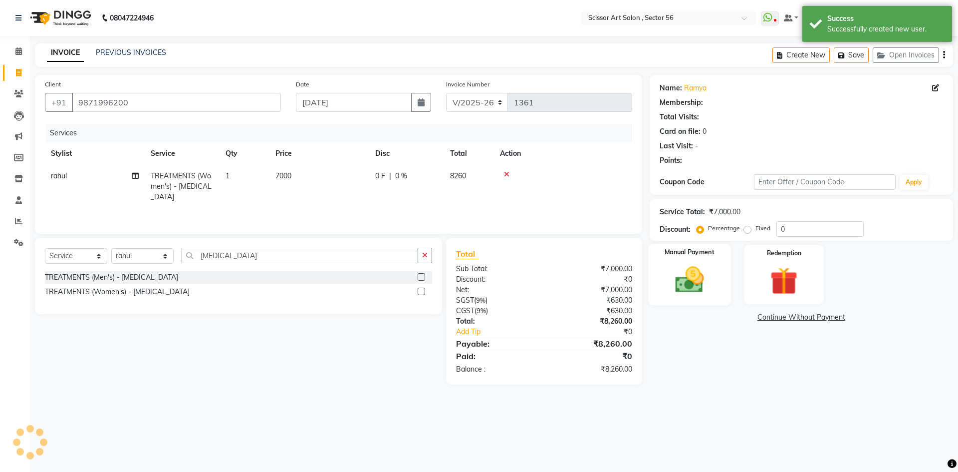
select select "1: Object"
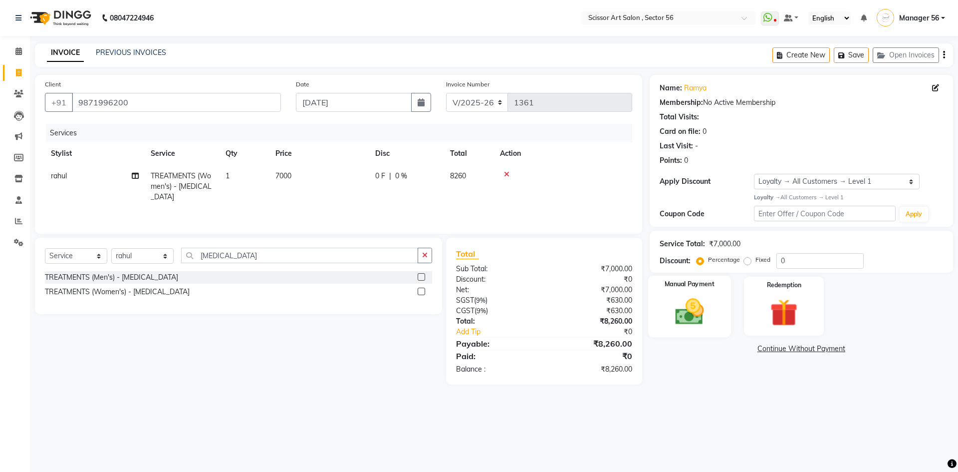
click at [717, 301] on div "Manual Payment" at bounding box center [689, 305] width 83 height 61
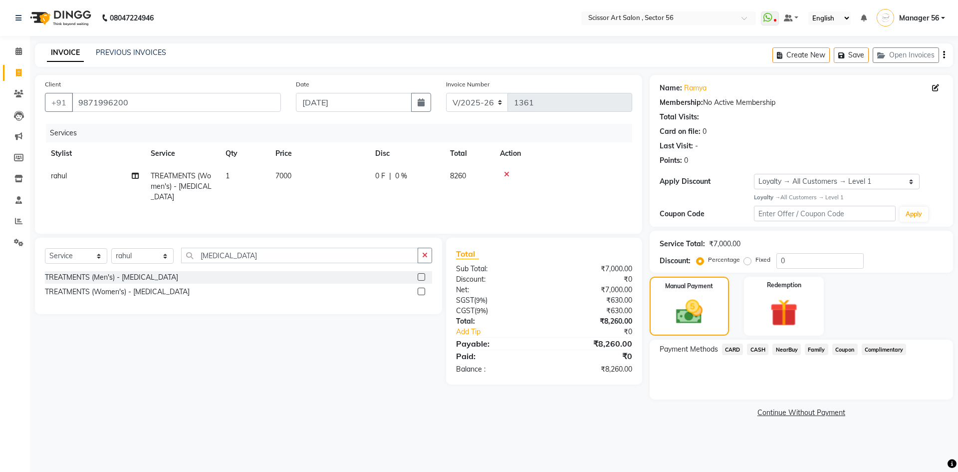
click at [730, 349] on span "CARD" at bounding box center [732, 348] width 21 height 11
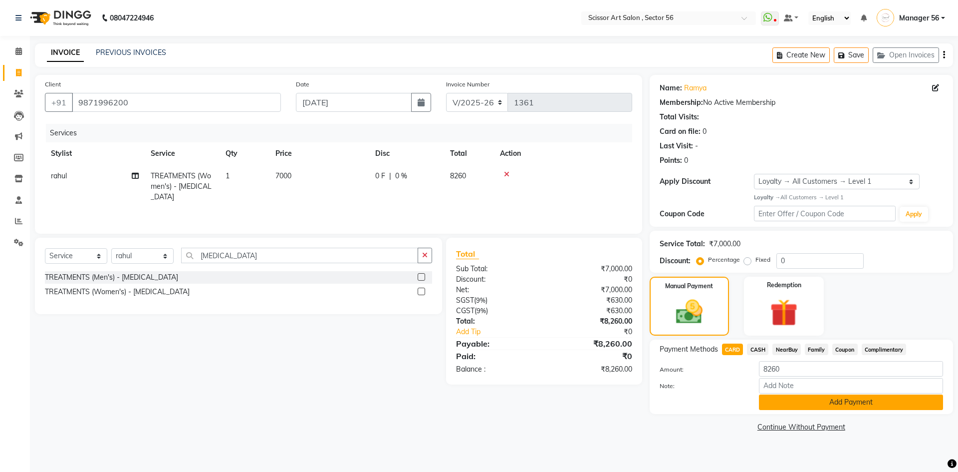
click at [806, 404] on button "Add Payment" at bounding box center [851, 401] width 184 height 15
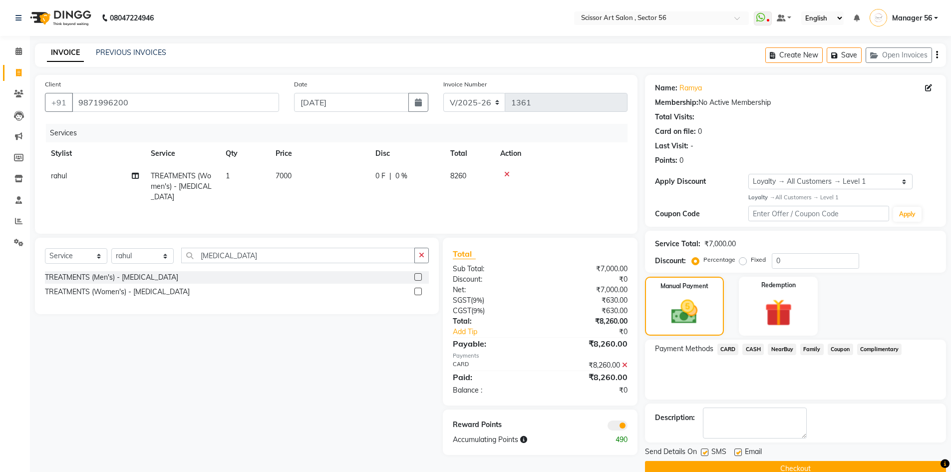
click at [814, 465] on button "Checkout" at bounding box center [795, 468] width 301 height 15
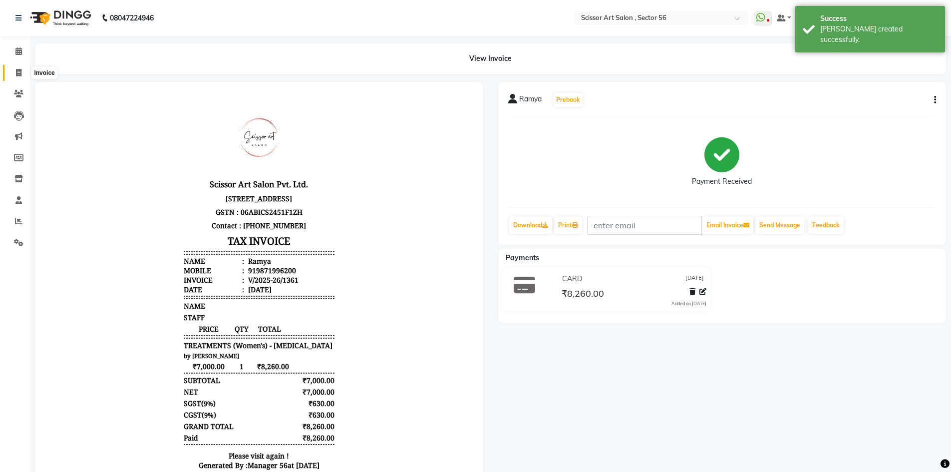
drag, startPoint x: 18, startPoint y: 70, endPoint x: 28, endPoint y: 65, distance: 10.9
click at [18, 70] on icon at bounding box center [18, 72] width 5 height 7
select select "service"
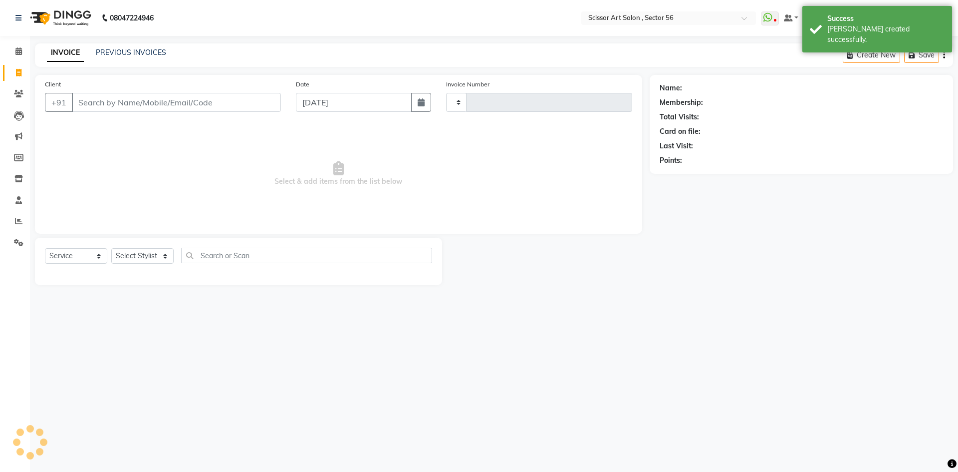
type input "1362"
select select "6185"
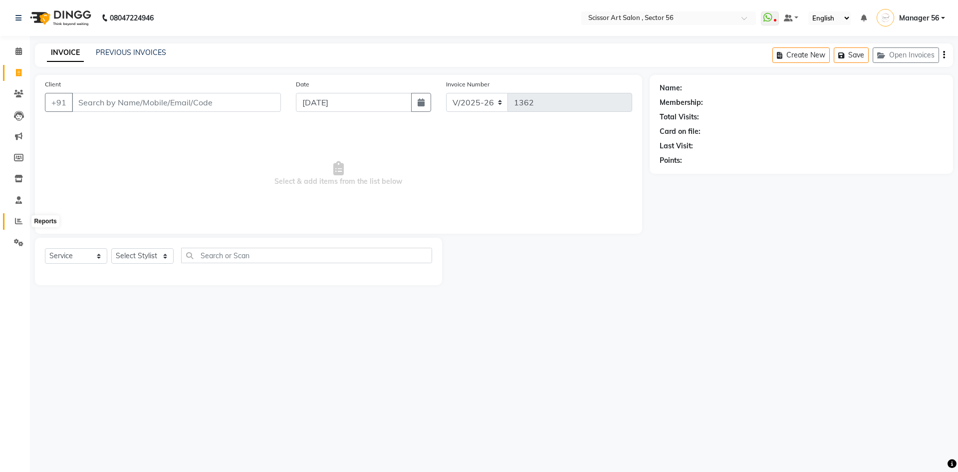
click at [15, 219] on icon at bounding box center [18, 220] width 7 height 7
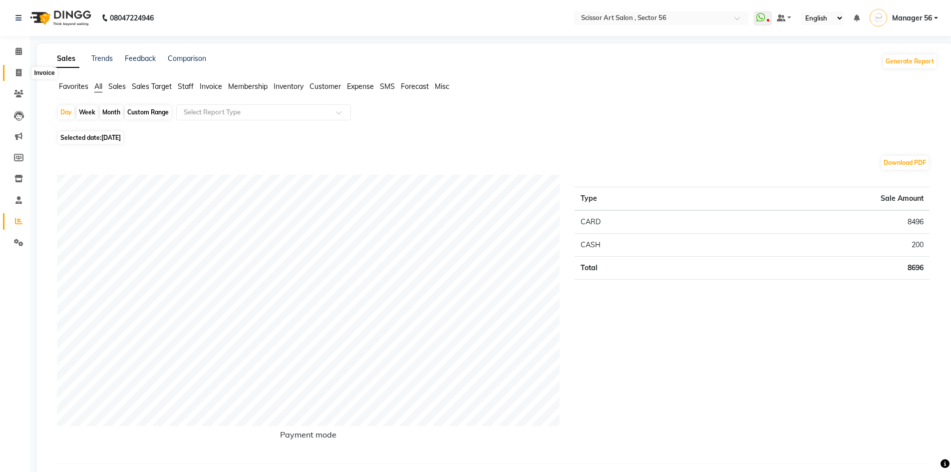
click at [17, 71] on icon at bounding box center [18, 72] width 5 height 7
select select "service"
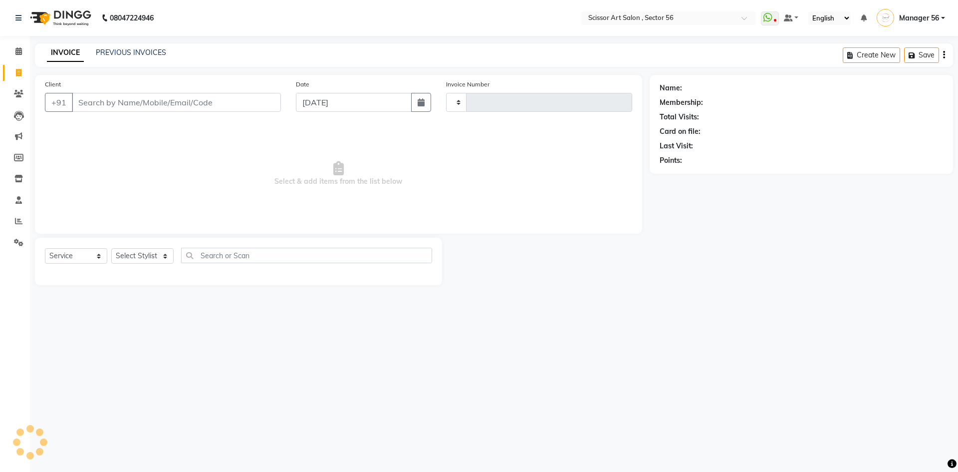
type input "1362"
select select "6185"
click at [150, 50] on link "PREVIOUS INVOICES" at bounding box center [131, 52] width 70 height 9
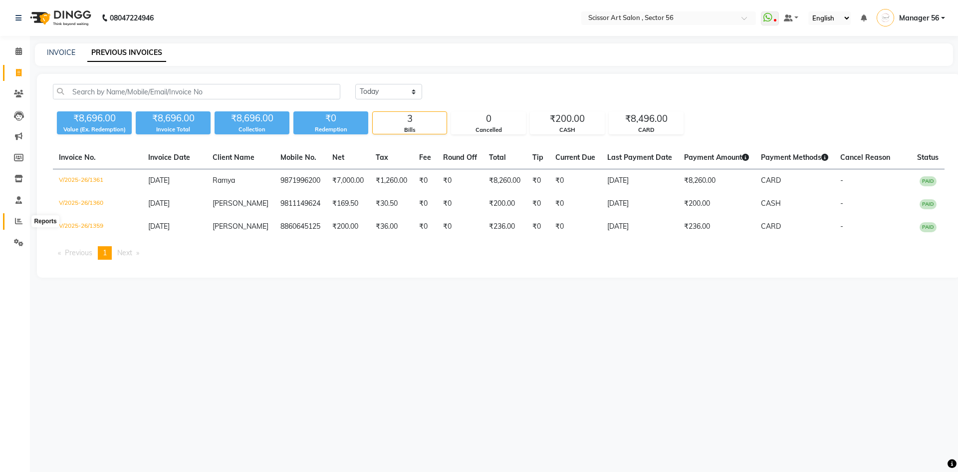
click at [21, 222] on icon at bounding box center [18, 220] width 7 height 7
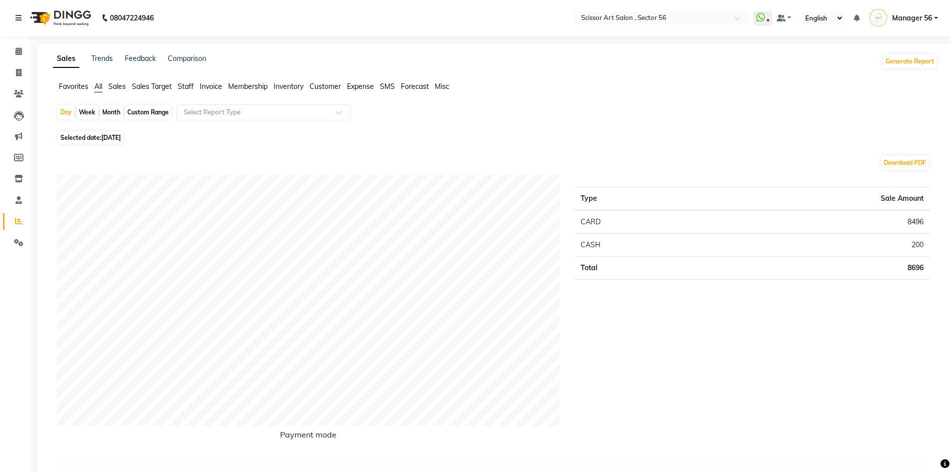
click at [106, 111] on div "Month" at bounding box center [111, 112] width 23 height 14
select select "9"
select select "2025"
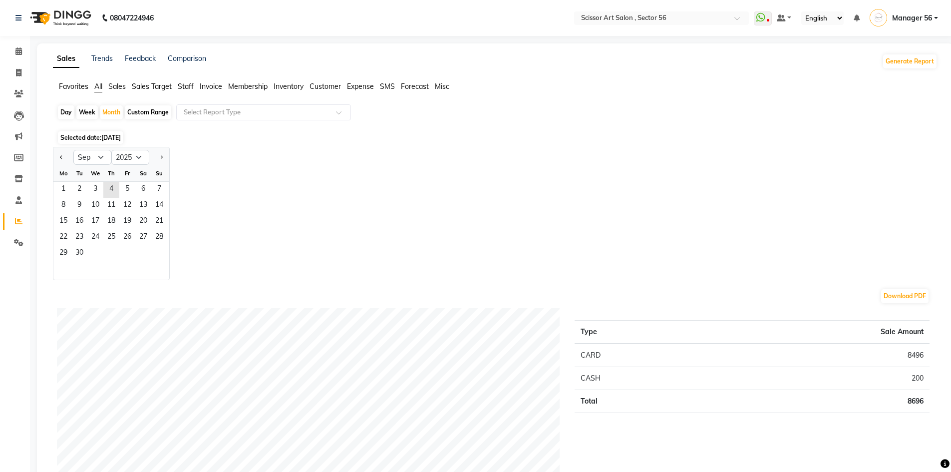
click at [111, 133] on span "Selected date: 04-09-2025" at bounding box center [90, 137] width 65 height 12
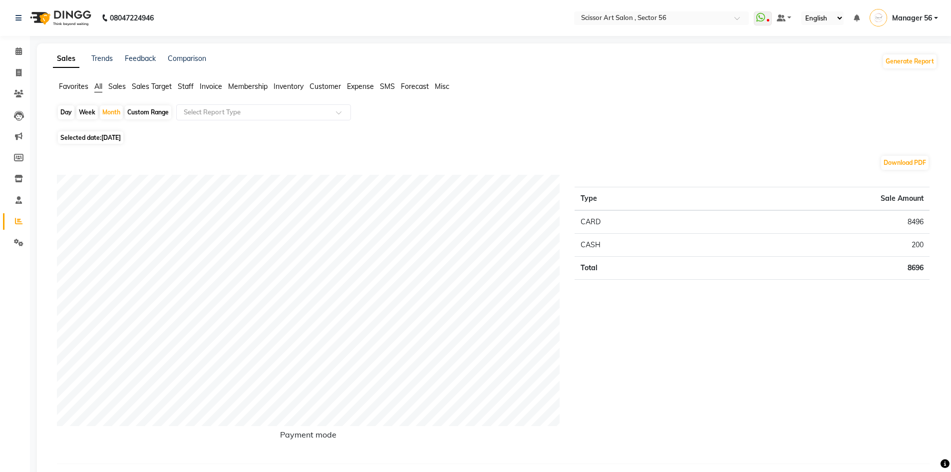
click at [111, 139] on span "[DATE]" at bounding box center [110, 137] width 19 height 7
select select "9"
select select "2025"
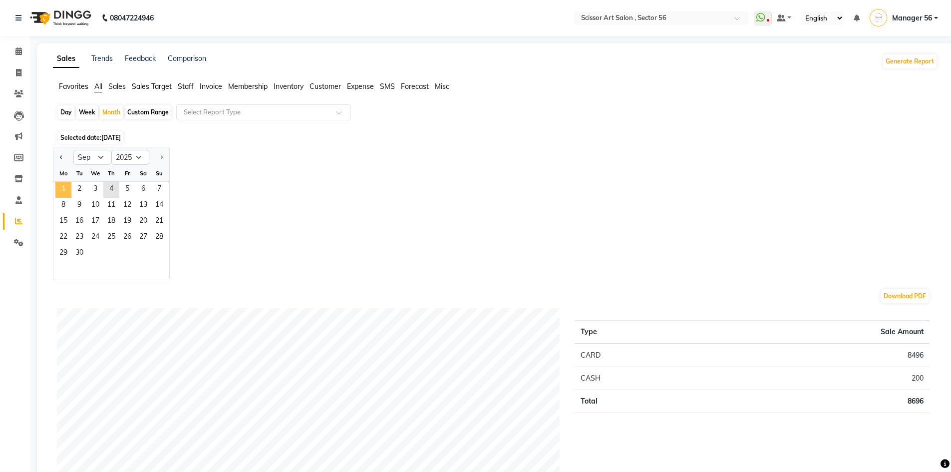
click at [68, 187] on span "1" at bounding box center [63, 190] width 16 height 16
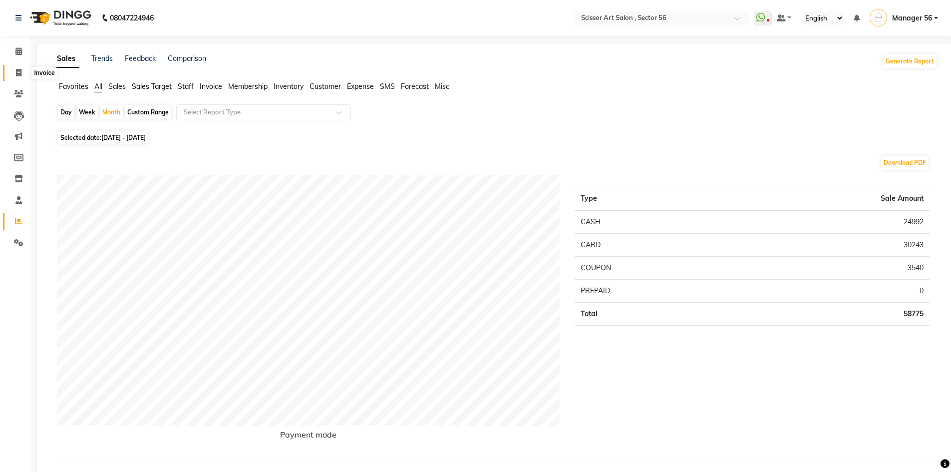
click at [16, 75] on icon at bounding box center [18, 72] width 5 height 7
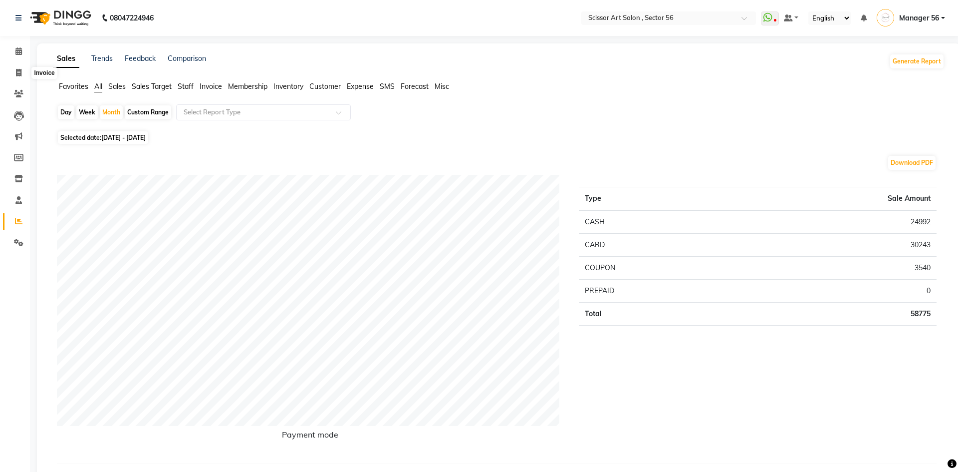
select select "service"
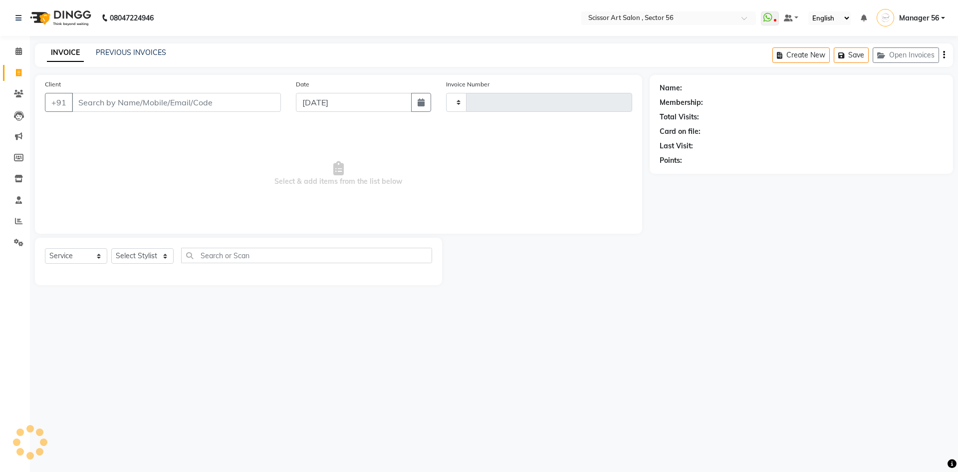
type input "1362"
select select "6185"
click at [16, 238] on span at bounding box center [18, 242] width 17 height 11
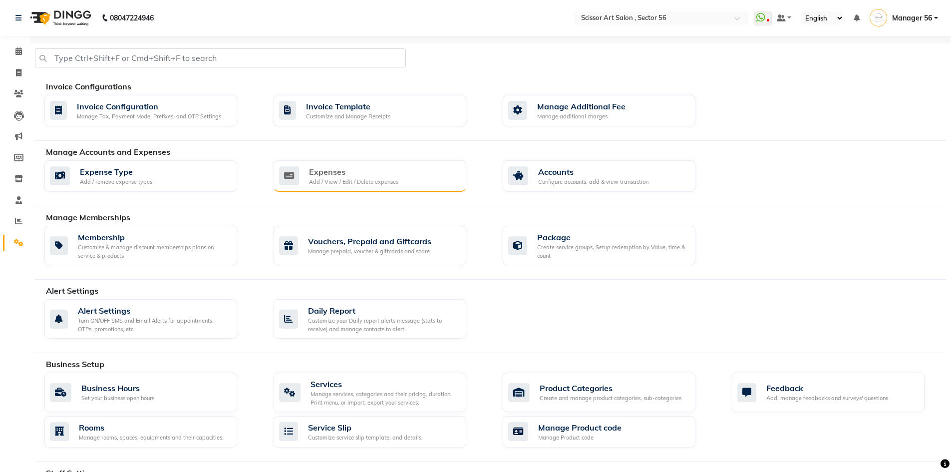
click at [317, 171] on div "Expenses" at bounding box center [353, 172] width 89 height 12
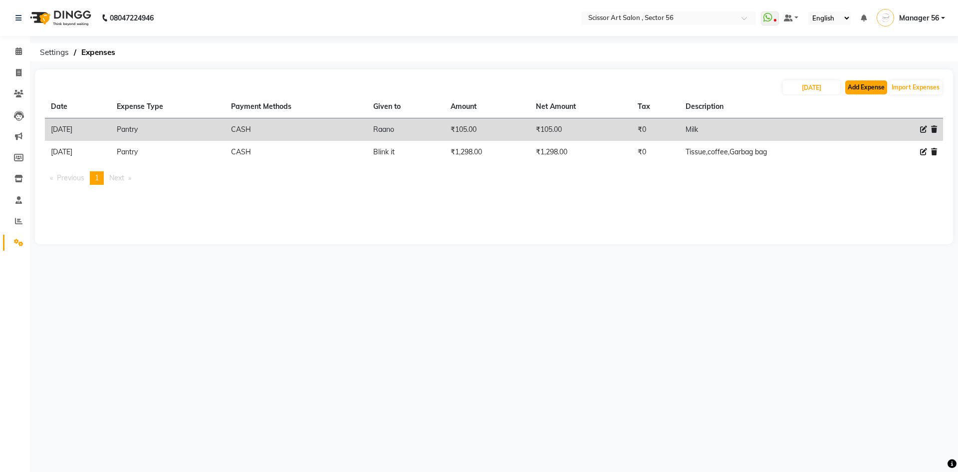
click at [862, 85] on button "Add Expense" at bounding box center [867, 87] width 42 height 14
select select "1"
select select "5170"
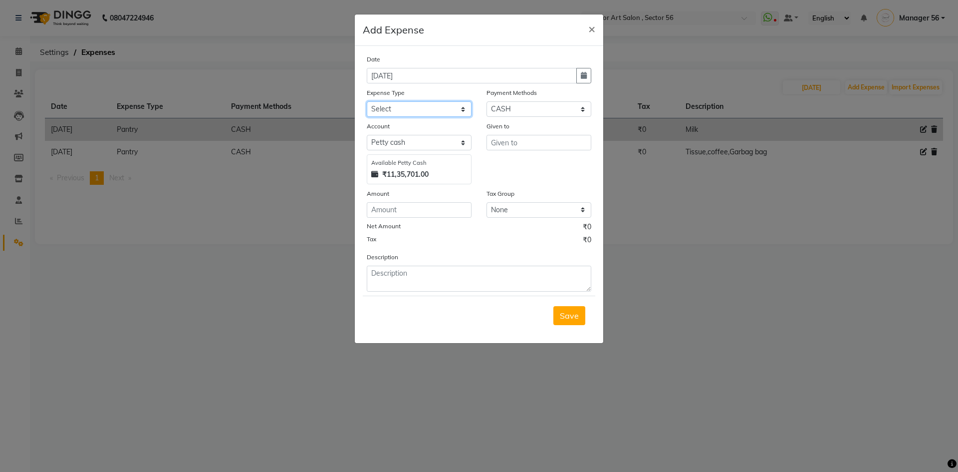
click at [416, 111] on select "Select Advance Salary Bank charges Car maintenance Cash transfer to bank Cash t…" at bounding box center [419, 108] width 105 height 15
click at [446, 106] on select "Select Advance Salary Bank charges Car maintenance Cash transfer to bank Cash t…" at bounding box center [419, 108] width 105 height 15
click at [437, 101] on div "Expense Type" at bounding box center [419, 94] width 105 height 14
click at [438, 107] on select "Select Advance Salary Bank charges Car maintenance Cash transfer to bank Cash t…" at bounding box center [419, 108] width 105 height 15
select select "22490"
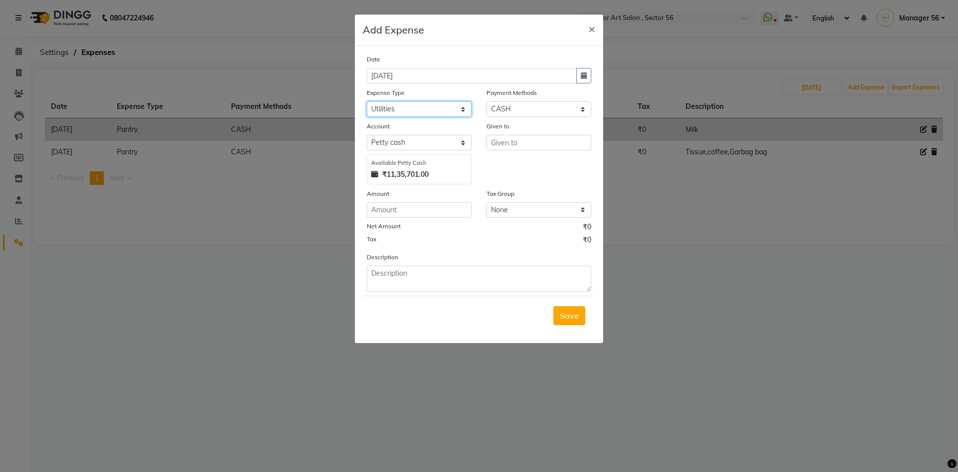
click at [367, 101] on select "Select Advance Salary Bank charges Car maintenance Cash transfer to bank Cash t…" at bounding box center [419, 108] width 105 height 15
click at [440, 212] on input "number" at bounding box center [419, 209] width 105 height 15
type input "90"
drag, startPoint x: 532, startPoint y: 159, endPoint x: 532, endPoint y: 153, distance: 5.5
click at [532, 154] on div "Given to" at bounding box center [539, 152] width 120 height 63
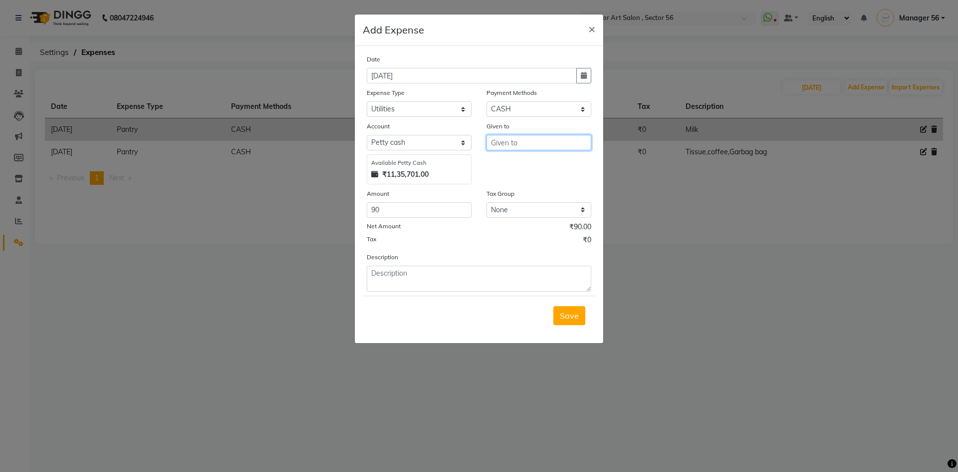
click at [538, 136] on input "text" at bounding box center [539, 142] width 105 height 15
type input "Rubby"
drag, startPoint x: 401, startPoint y: 283, endPoint x: 406, endPoint y: 272, distance: 12.1
click at [406, 273] on textarea at bounding box center [479, 279] width 225 height 26
type textarea "earbuds"
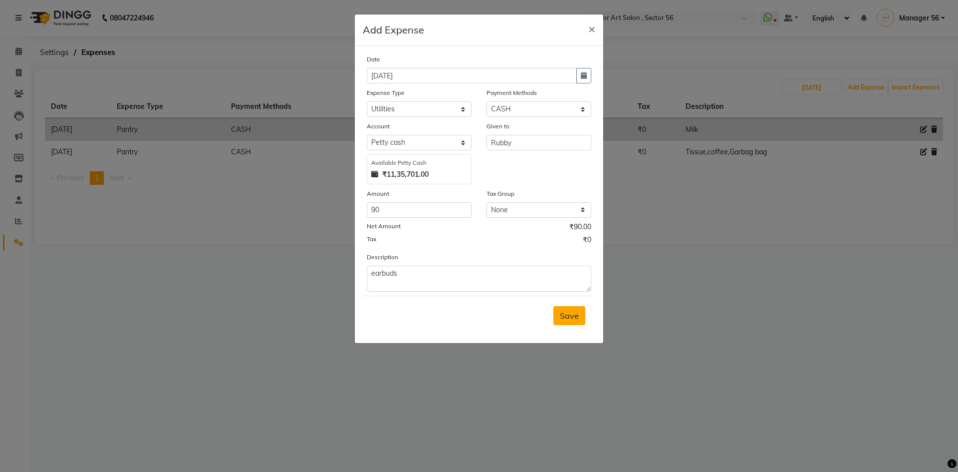
click at [574, 315] on span "Save" at bounding box center [569, 315] width 19 height 10
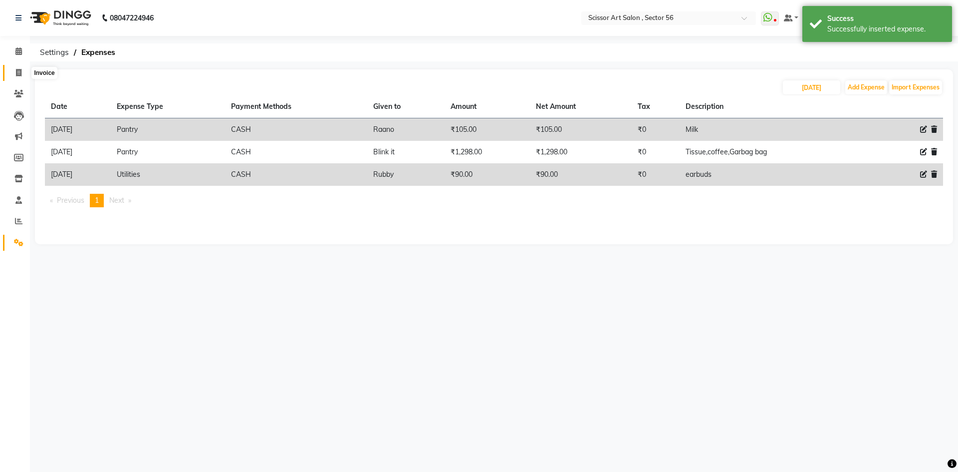
click at [17, 72] on icon at bounding box center [18, 72] width 5 height 7
select select "service"
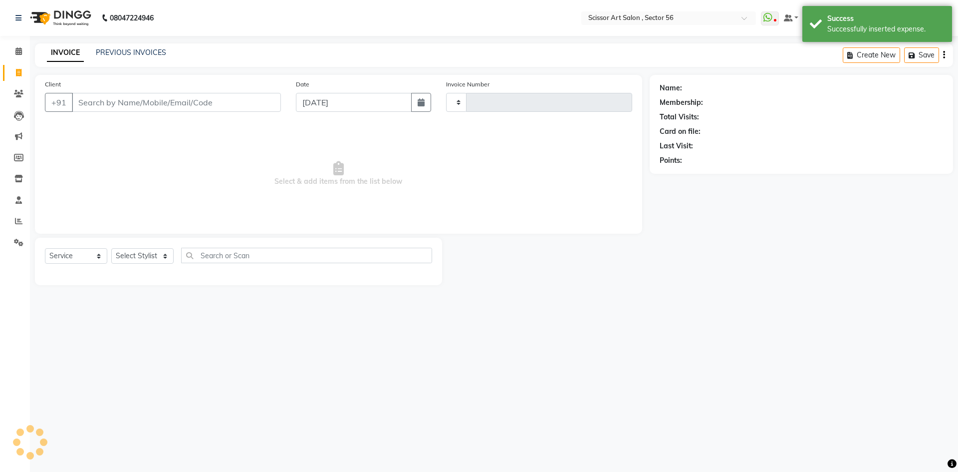
type input "1362"
select select "6185"
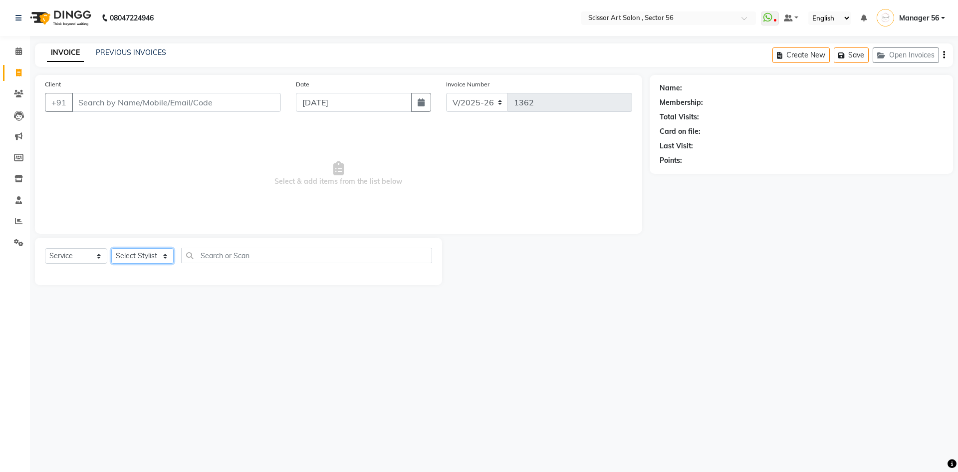
click at [129, 257] on select "Select Stylist Anees DEV DAS Kiran Manager 56 [PERSON_NAME] [PERSON_NAME] Raano…" at bounding box center [142, 255] width 62 height 15
select select "87827"
click at [111, 248] on select "Select Stylist Anees DEV DAS Kiran Manager 56 [PERSON_NAME] [PERSON_NAME] Raano…" at bounding box center [142, 255] width 62 height 15
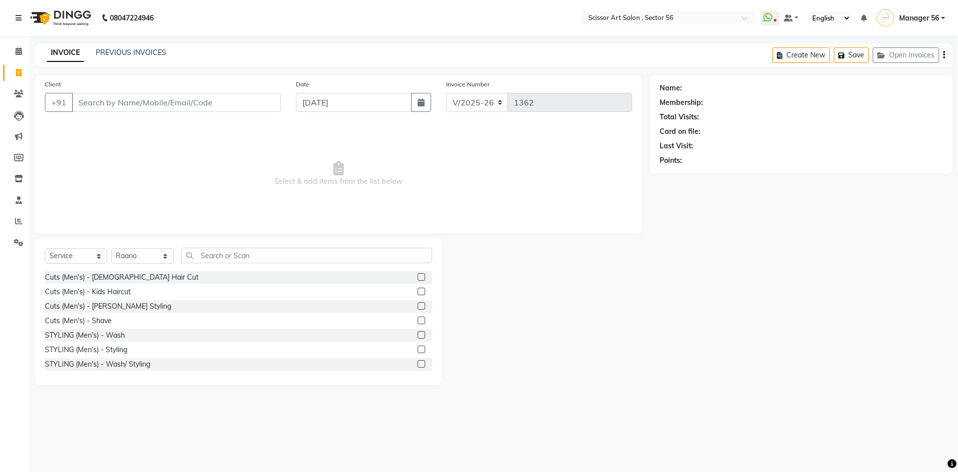
click at [210, 248] on div "Select Service Product Membership Package Voucher Prepaid Gift Card Select Styl…" at bounding box center [238, 311] width 407 height 147
click at [301, 253] on input "text" at bounding box center [306, 255] width 251 height 15
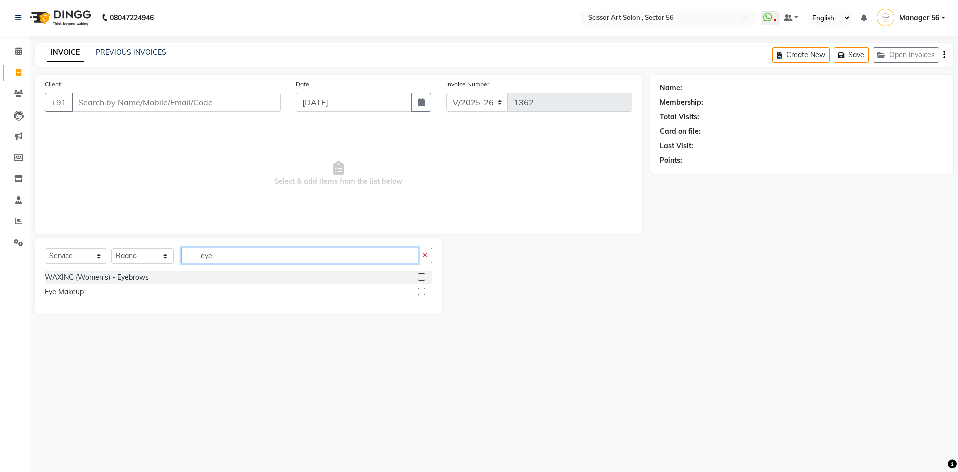
type input "eye"
click at [272, 101] on input "Client" at bounding box center [176, 102] width 209 height 19
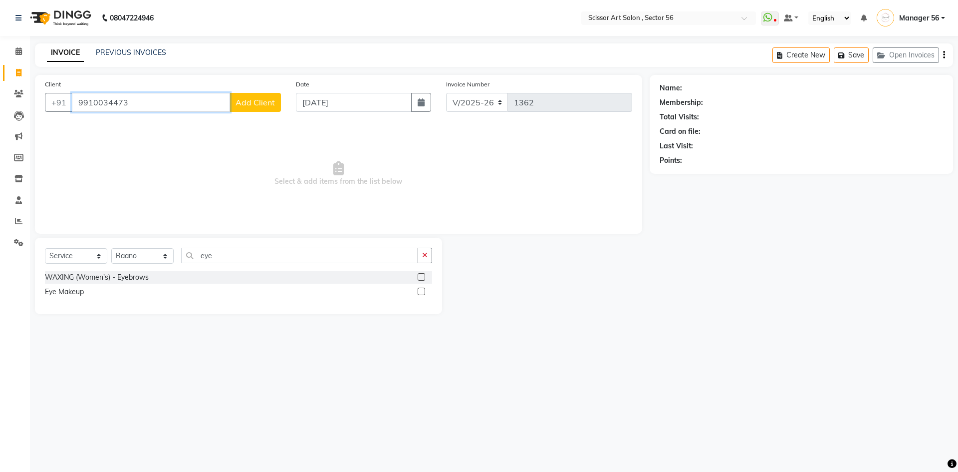
type input "9910034473"
click at [266, 107] on button "Add Client" at bounding box center [255, 102] width 51 height 19
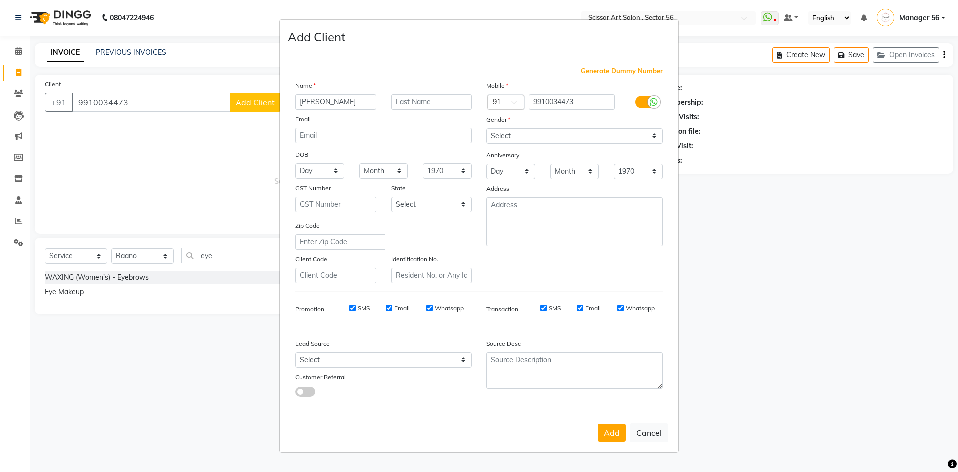
type input "Smriti"
click at [578, 138] on select "Select [DEMOGRAPHIC_DATA] [DEMOGRAPHIC_DATA] Other Prefer Not To Say" at bounding box center [575, 135] width 176 height 15
select select "[DEMOGRAPHIC_DATA]"
click at [487, 128] on select "Select [DEMOGRAPHIC_DATA] [DEMOGRAPHIC_DATA] Other Prefer Not To Say" at bounding box center [575, 135] width 176 height 15
click at [609, 434] on button "Add" at bounding box center [612, 432] width 28 height 18
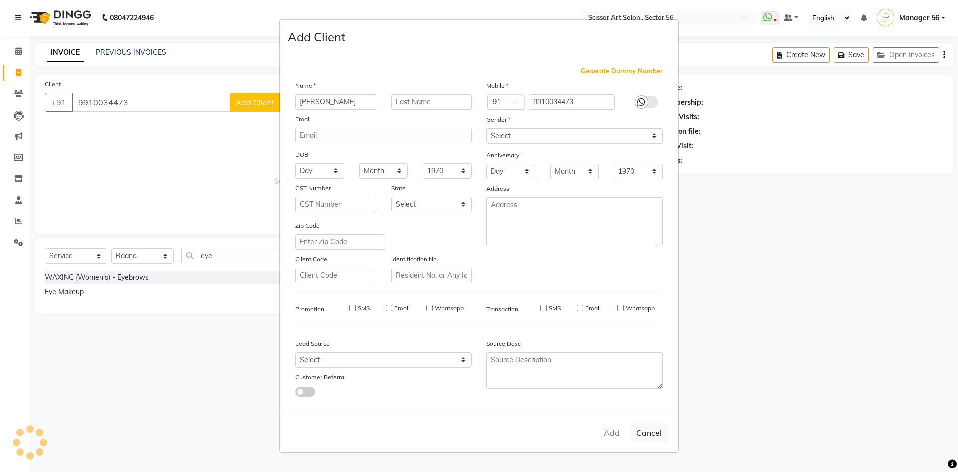
select select
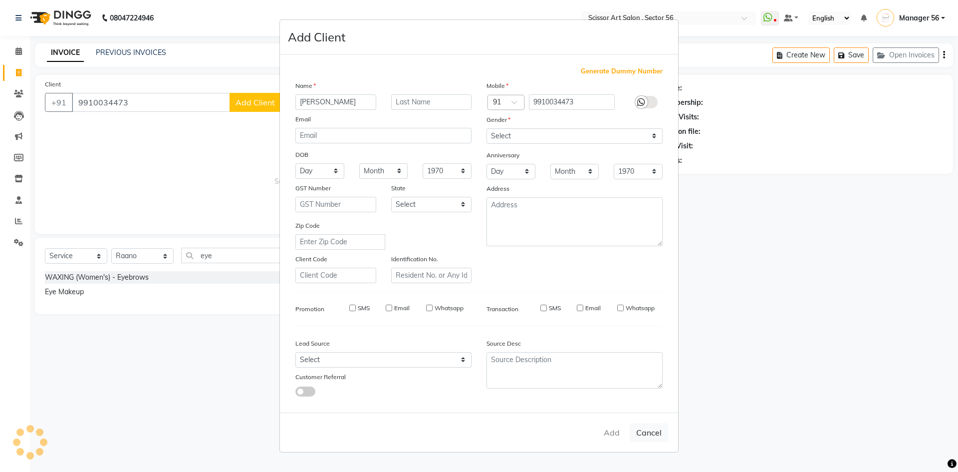
select select
checkbox input "false"
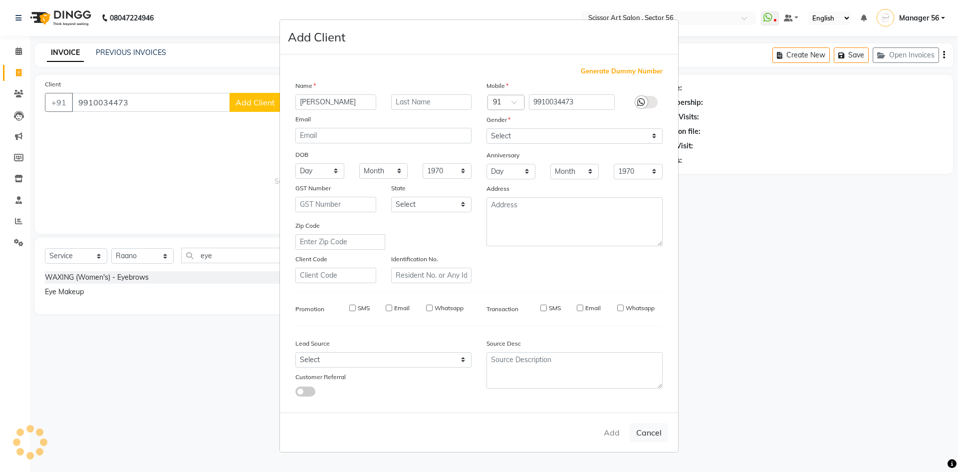
checkbox input "false"
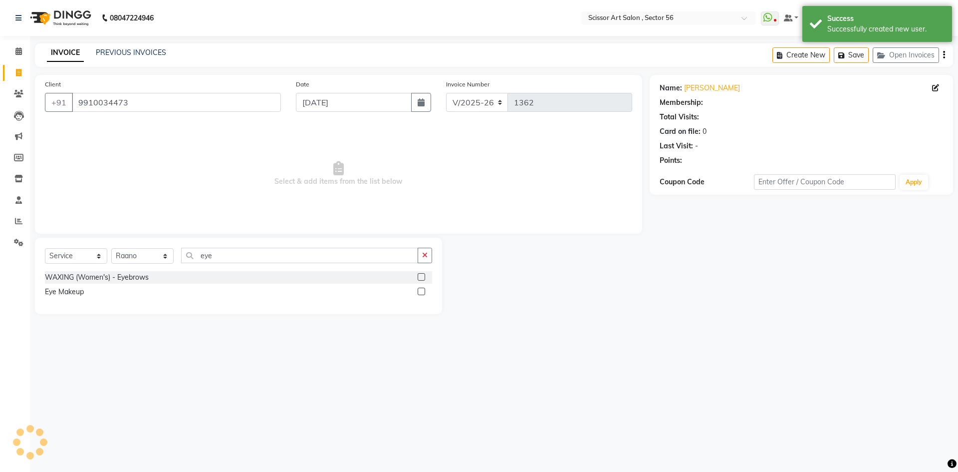
select select "1: Object"
click at [423, 278] on label at bounding box center [421, 276] width 7 height 7
click at [423, 278] on input "checkbox" at bounding box center [421, 277] width 6 height 6
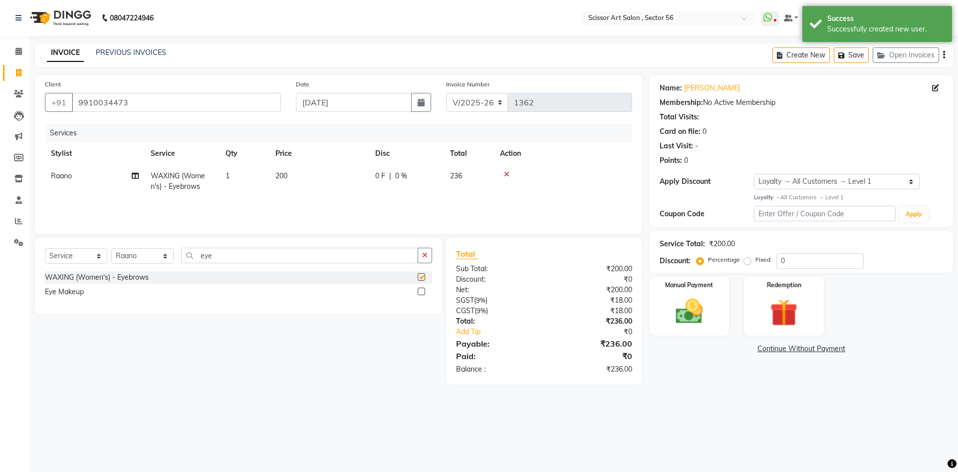
checkbox input "false"
click at [299, 168] on td "200" at bounding box center [320, 181] width 100 height 33
select select "87827"
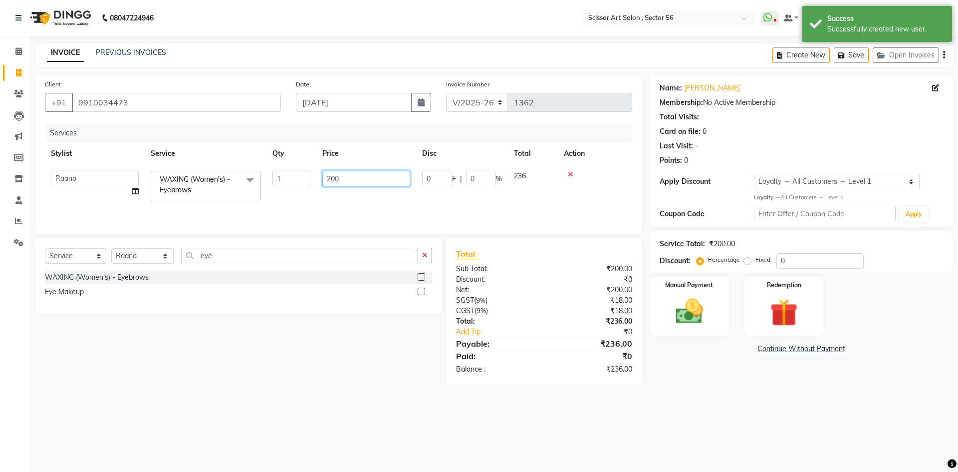
click at [330, 178] on input "200" at bounding box center [366, 178] width 88 height 15
type input "100"
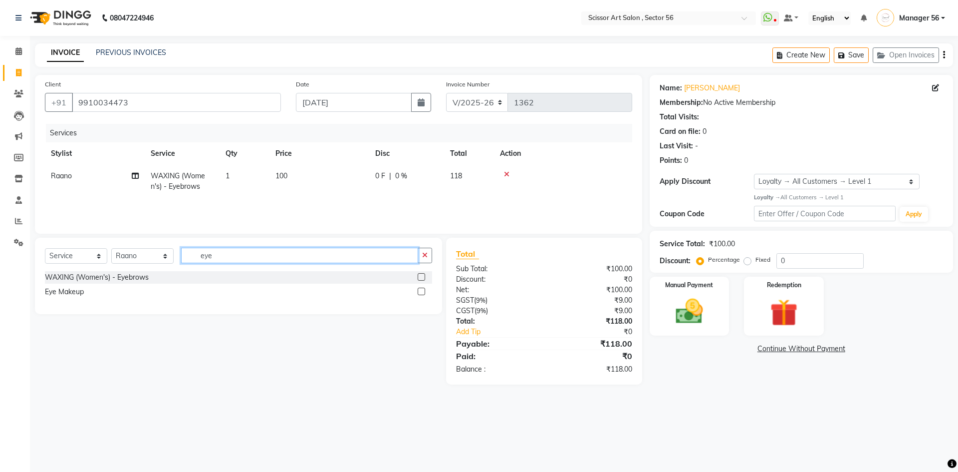
click at [364, 255] on input "eye" at bounding box center [299, 255] width 237 height 15
type input "e"
type input "upper"
click at [421, 291] on label at bounding box center [421, 291] width 7 height 7
click at [421, 291] on input "checkbox" at bounding box center [421, 291] width 6 height 6
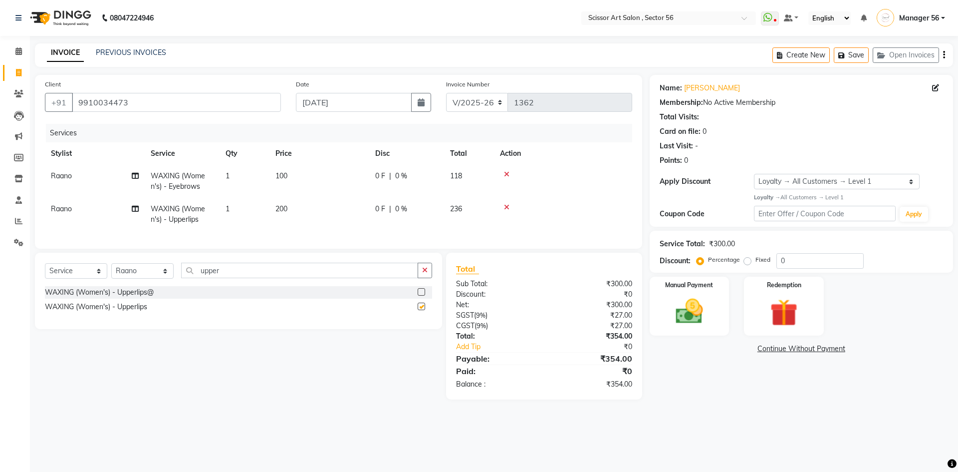
checkbox input "false"
click at [302, 213] on td "200" at bounding box center [320, 214] width 100 height 33
select select "87827"
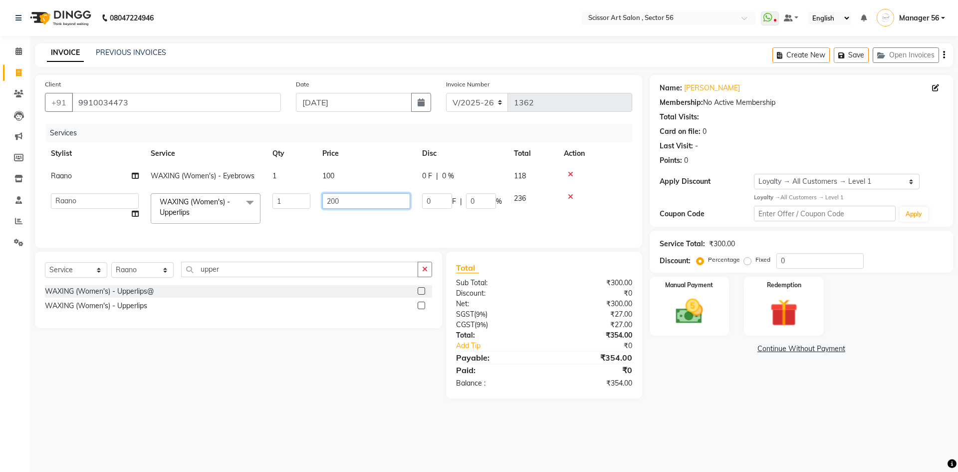
click at [329, 199] on input "200" at bounding box center [366, 200] width 88 height 15
type input "100"
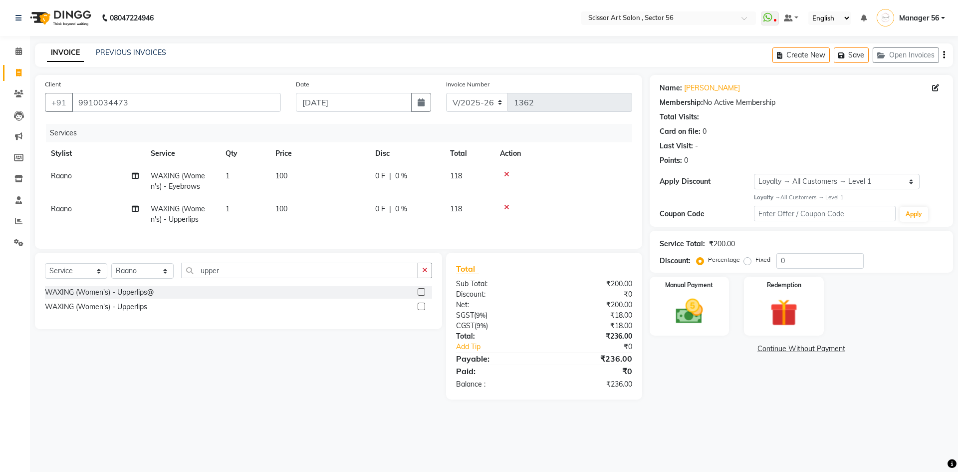
click at [364, 365] on div "Select Service Product Membership Package Voucher Prepaid Gift Card Select Styl…" at bounding box center [234, 326] width 415 height 147
click at [756, 262] on label "Fixed" at bounding box center [763, 259] width 15 height 9
click at [747, 262] on input "Fixed" at bounding box center [749, 259] width 7 height 7
radio input "true"
click at [797, 262] on input "0" at bounding box center [820, 260] width 87 height 15
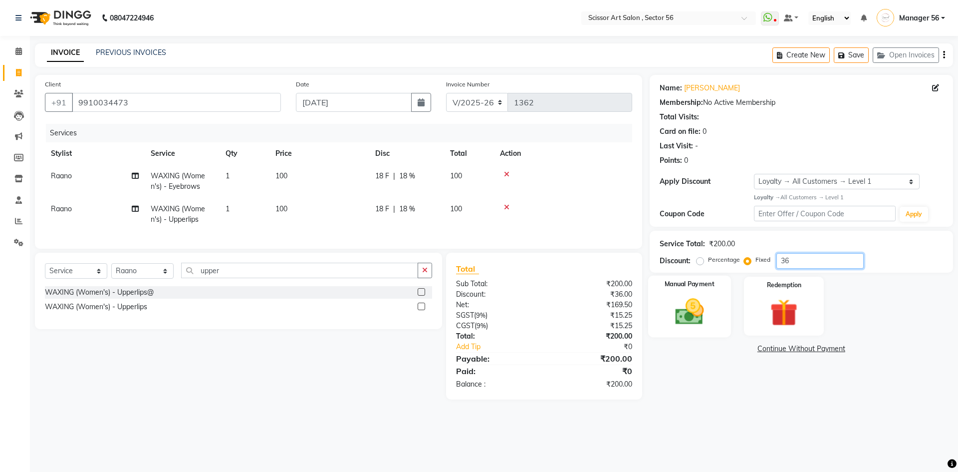
type input "36"
click at [716, 315] on div "Manual Payment" at bounding box center [689, 305] width 83 height 61
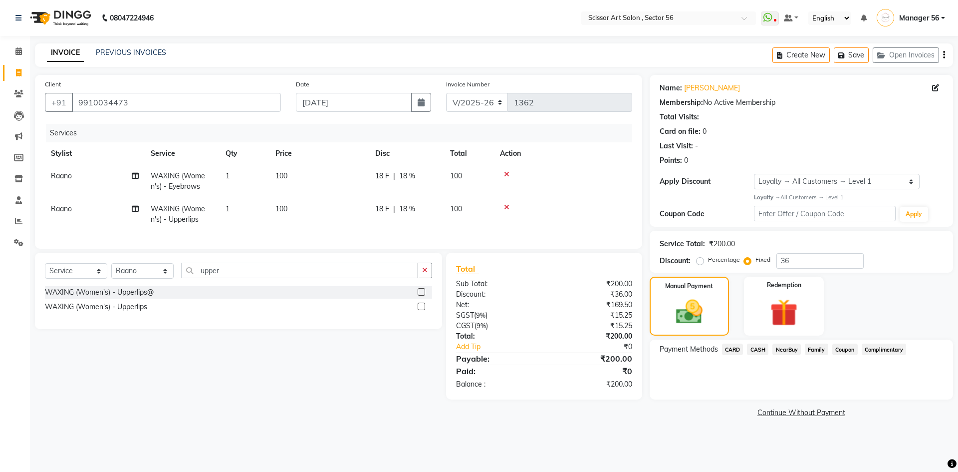
click at [756, 346] on span "CASH" at bounding box center [757, 348] width 21 height 11
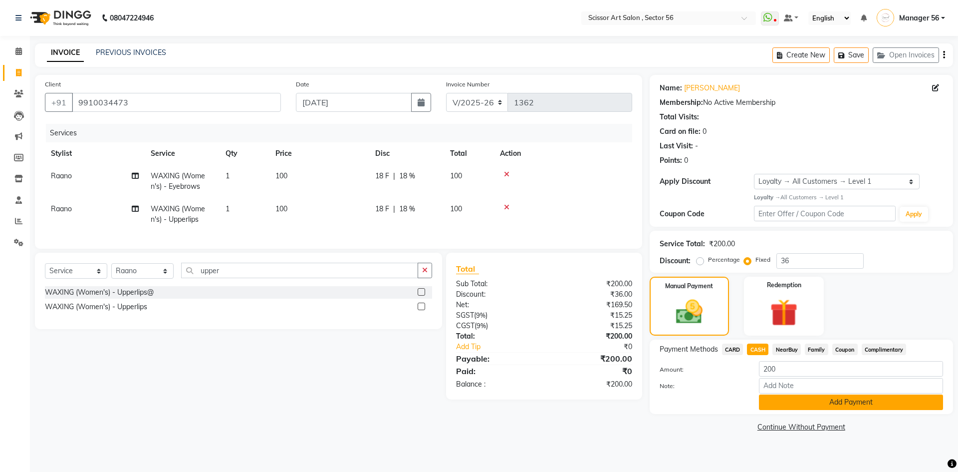
click at [778, 402] on button "Add Payment" at bounding box center [851, 401] width 184 height 15
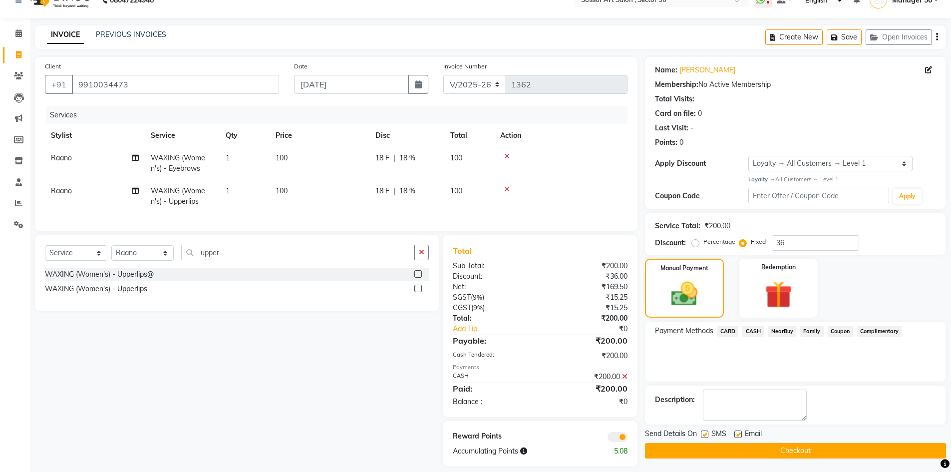
scroll to position [35, 0]
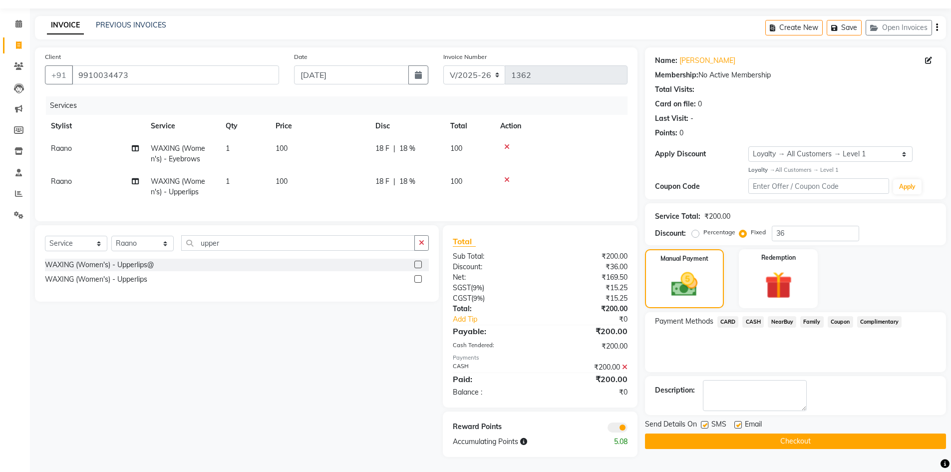
click at [799, 433] on button "Checkout" at bounding box center [795, 440] width 301 height 15
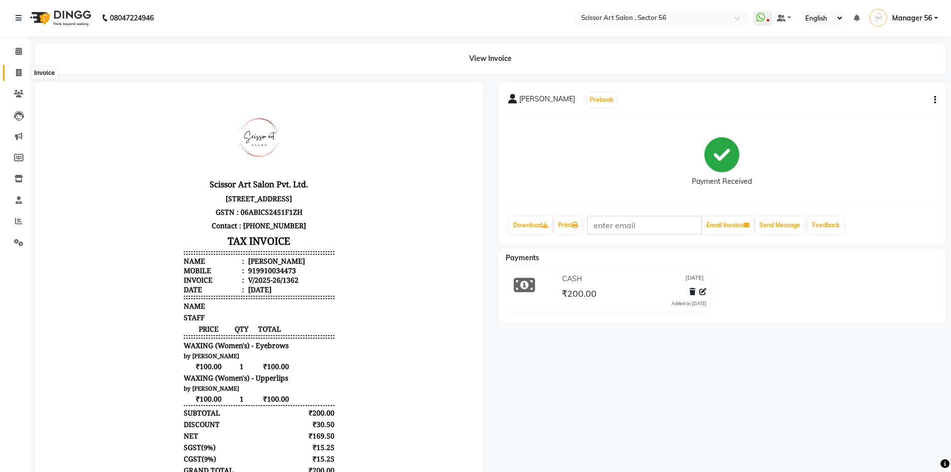
click at [16, 71] on icon at bounding box center [18, 72] width 5 height 7
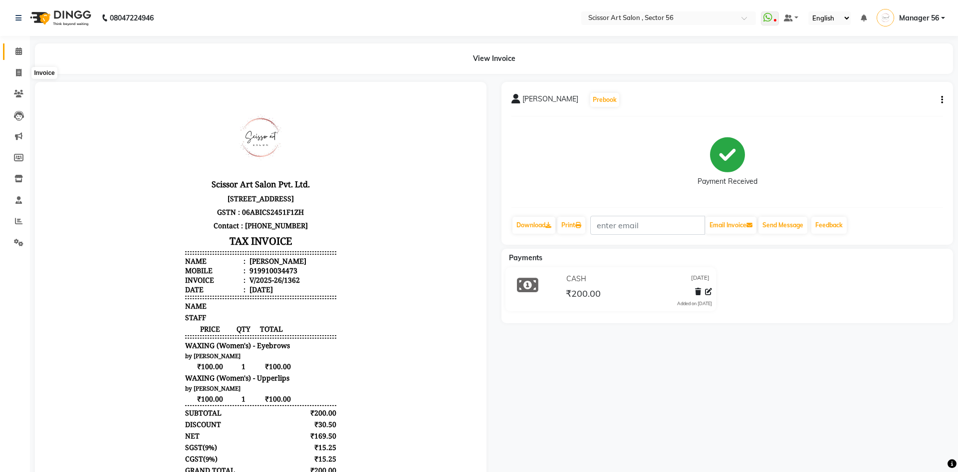
select select "service"
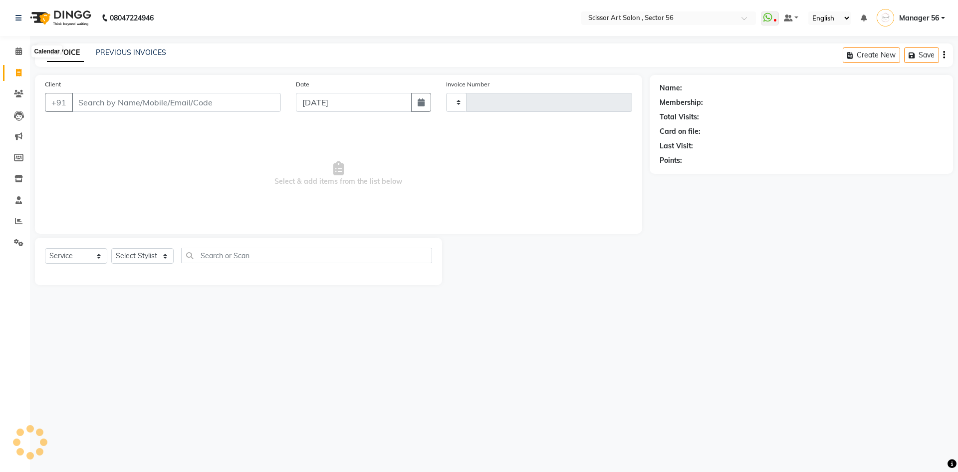
type input "1363"
select select "6185"
